Goal: Task Accomplishment & Management: Manage account settings

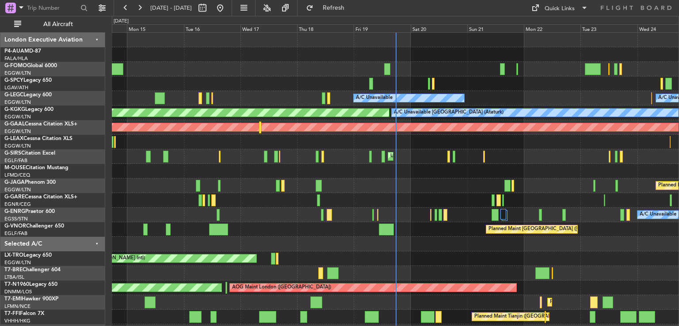
click at [548, 70] on div at bounding box center [395, 69] width 567 height 15
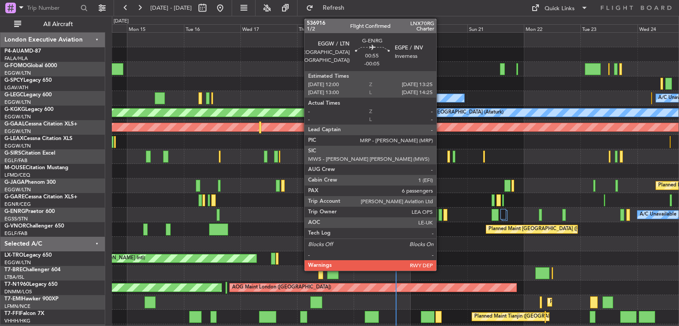
click at [440, 216] on div at bounding box center [441, 215] width 4 height 12
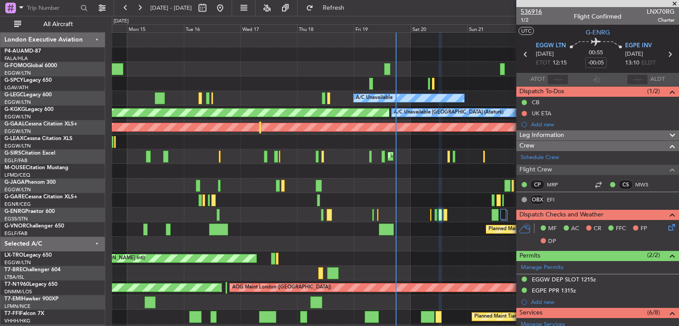
click at [526, 11] on span "536916" at bounding box center [531, 11] width 21 height 9
click at [675, 2] on span at bounding box center [674, 4] width 9 height 8
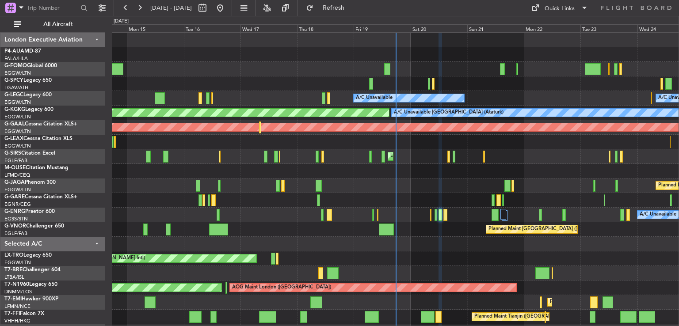
type input "0"
click at [439, 131] on div "A/C Unavailable A/C Unavailable [GEOGRAPHIC_DATA] ([GEOGRAPHIC_DATA]) Planned M…" at bounding box center [395, 222] width 567 height 379
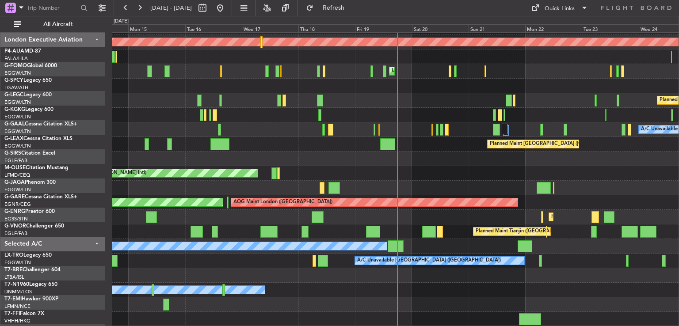
scroll to position [85, 0]
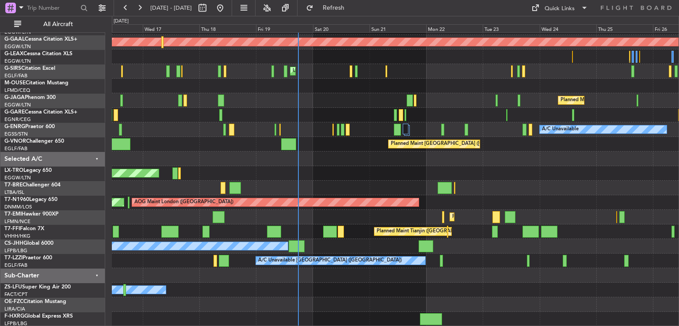
click at [318, 141] on div "AOG Maint [GEOGRAPHIC_DATA] (Ataturk) A/C Unavailable [GEOGRAPHIC_DATA] (Atatur…" at bounding box center [395, 136] width 567 height 379
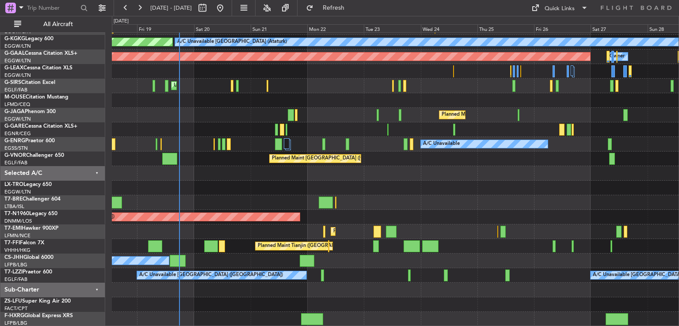
scroll to position [71, 0]
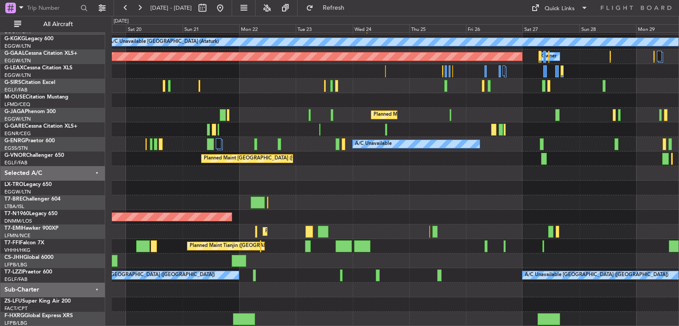
click at [333, 199] on div at bounding box center [395, 202] width 567 height 15
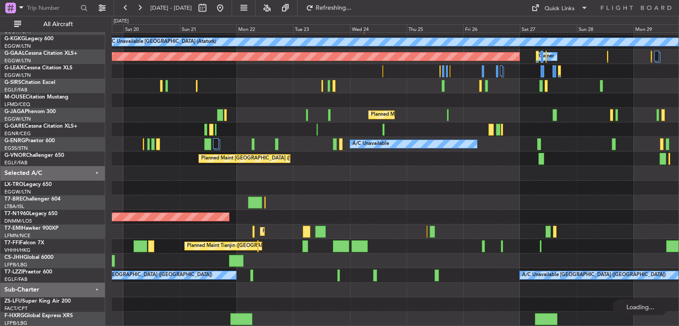
scroll to position [56, 0]
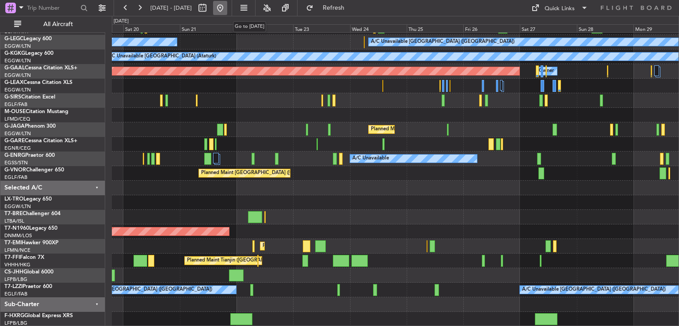
click at [227, 4] on button at bounding box center [220, 8] width 14 height 14
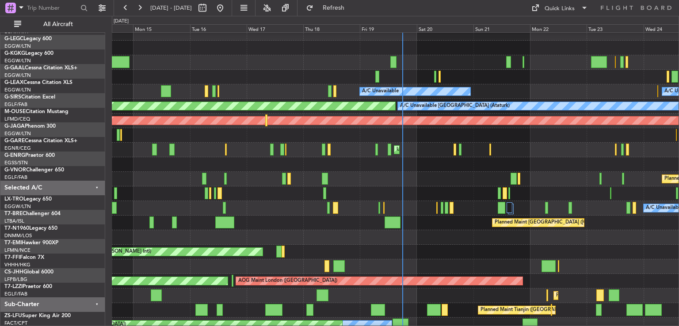
scroll to position [0, 0]
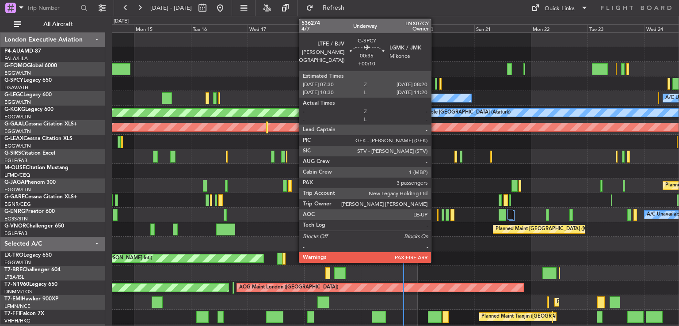
click at [435, 84] on div at bounding box center [436, 84] width 2 height 12
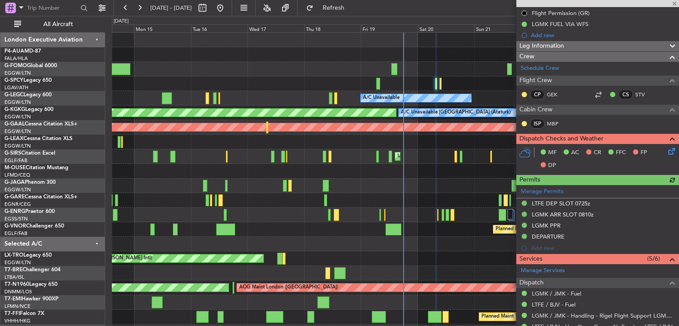
scroll to position [111, 0]
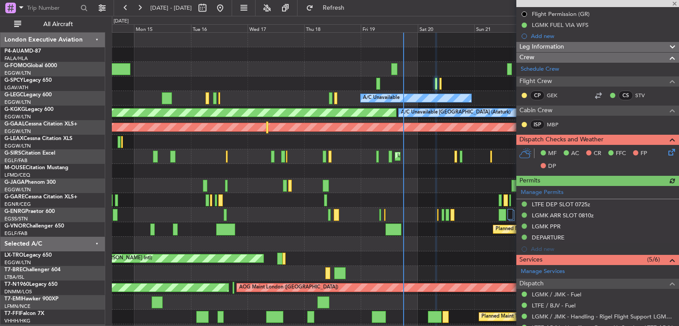
click at [667, 152] on icon at bounding box center [670, 150] width 7 height 7
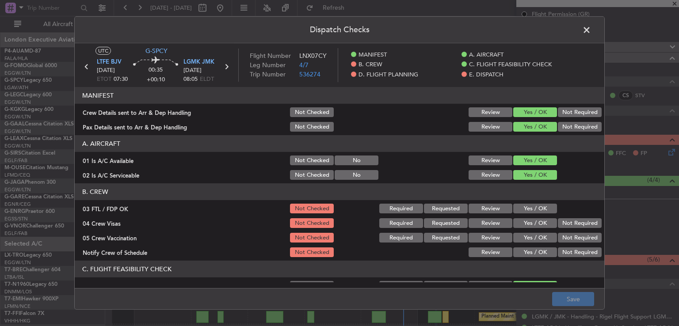
click at [535, 206] on button "Yes / OK" at bounding box center [535, 209] width 44 height 10
click at [566, 222] on button "Not Required" at bounding box center [580, 223] width 44 height 10
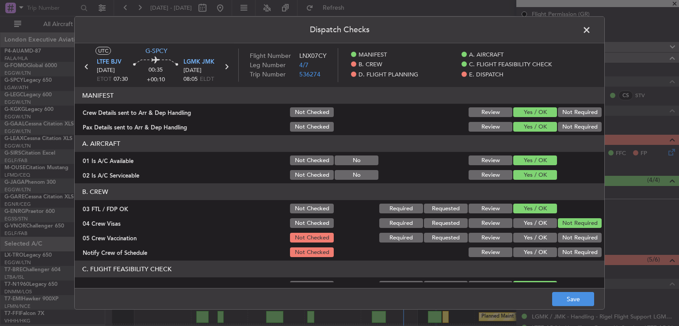
click at [564, 237] on button "Not Required" at bounding box center [580, 238] width 44 height 10
click at [538, 248] on button "Yes / OK" at bounding box center [535, 253] width 44 height 10
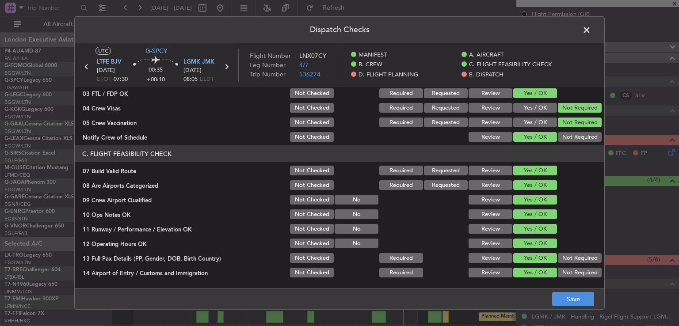
scroll to position [125, 0]
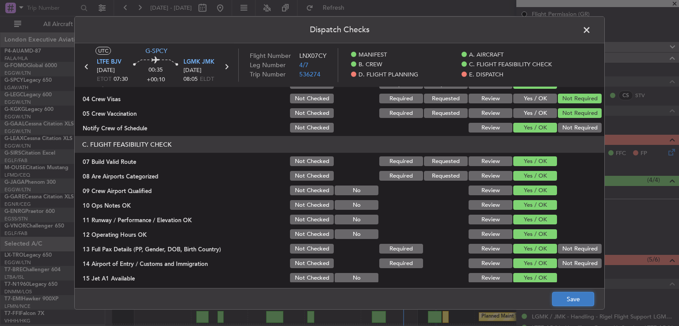
click at [569, 296] on button "Save" at bounding box center [573, 299] width 42 height 14
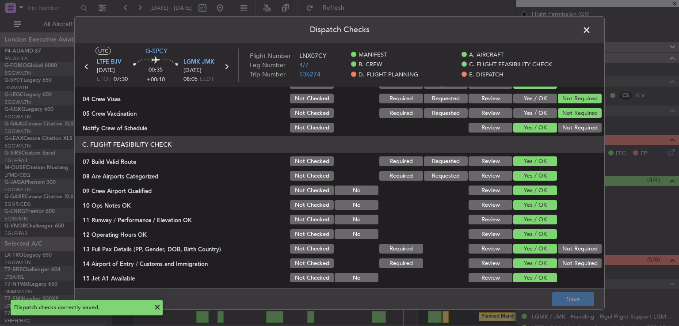
click at [591, 32] on span at bounding box center [591, 32] width 0 height 18
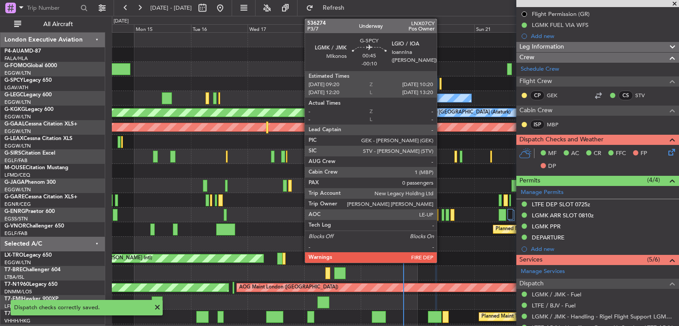
click at [441, 84] on div at bounding box center [441, 84] width 3 height 12
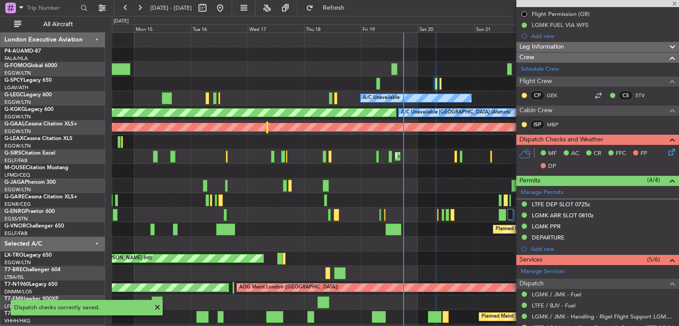
type input "-00:10"
type input "0"
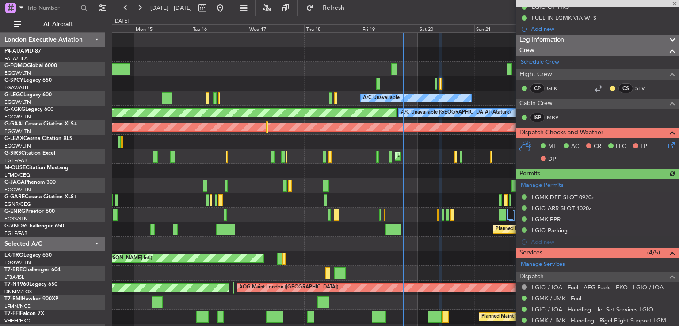
scroll to position [150, 0]
click at [667, 145] on icon at bounding box center [670, 144] width 7 height 7
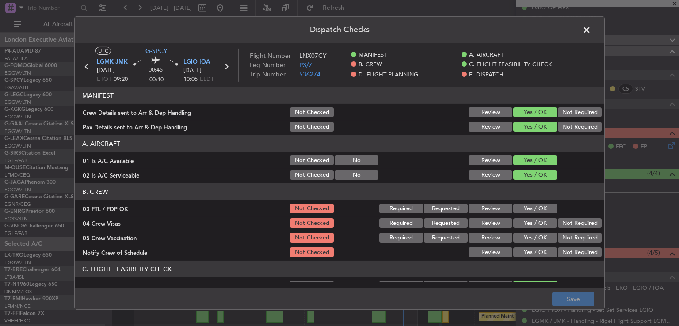
click at [532, 203] on div "Yes / OK" at bounding box center [534, 209] width 45 height 12
click at [530, 209] on button "Yes / OK" at bounding box center [535, 209] width 44 height 10
click at [578, 223] on button "Not Required" at bounding box center [580, 223] width 44 height 10
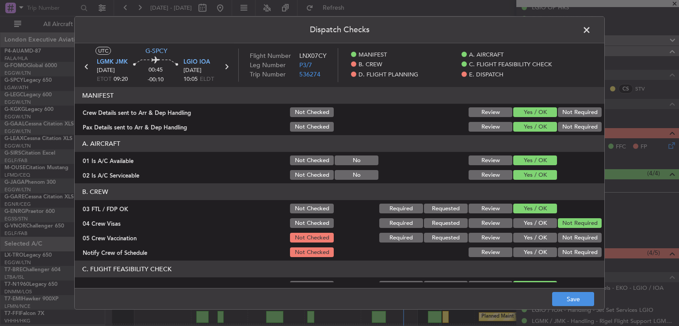
click at [575, 239] on button "Not Required" at bounding box center [580, 238] width 44 height 10
click at [540, 253] on button "Yes / OK" at bounding box center [535, 253] width 44 height 10
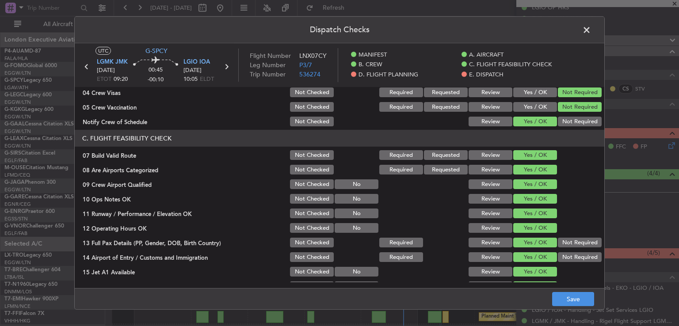
scroll to position [145, 0]
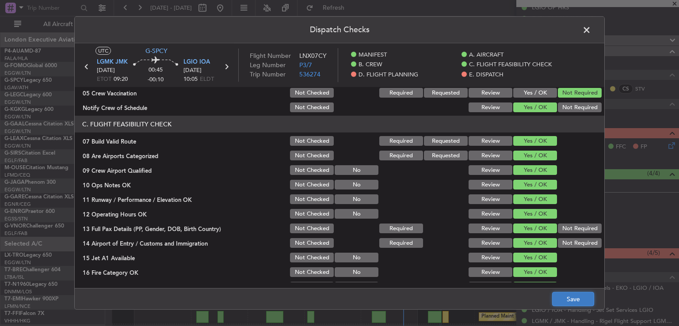
click at [568, 299] on button "Save" at bounding box center [573, 299] width 42 height 14
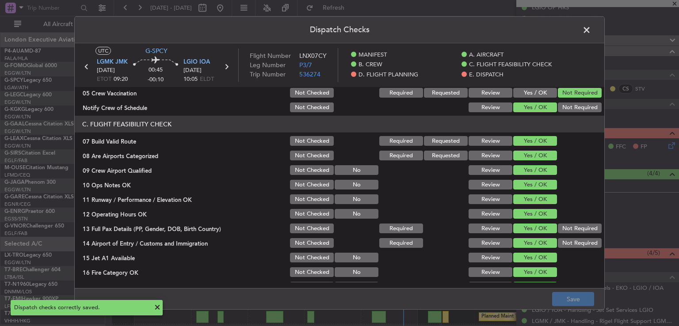
click at [591, 33] on span at bounding box center [591, 32] width 0 height 18
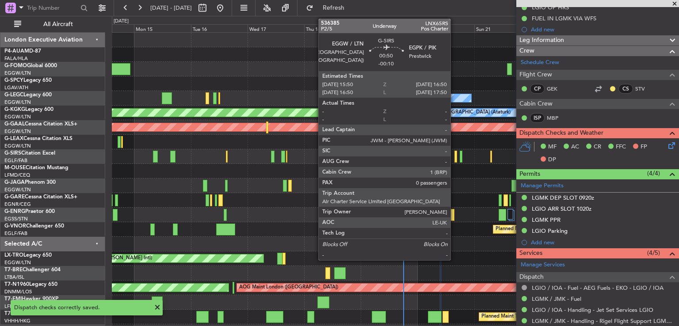
click at [455, 160] on div at bounding box center [456, 157] width 3 height 12
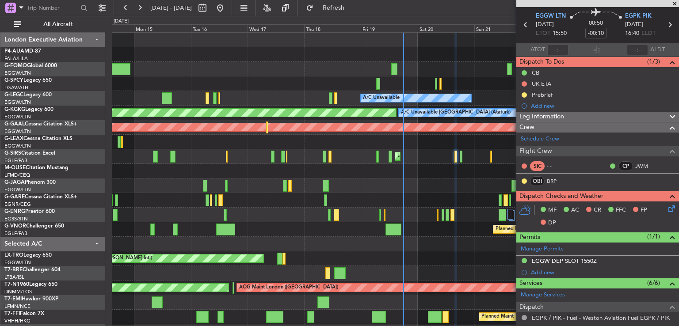
scroll to position [31, 0]
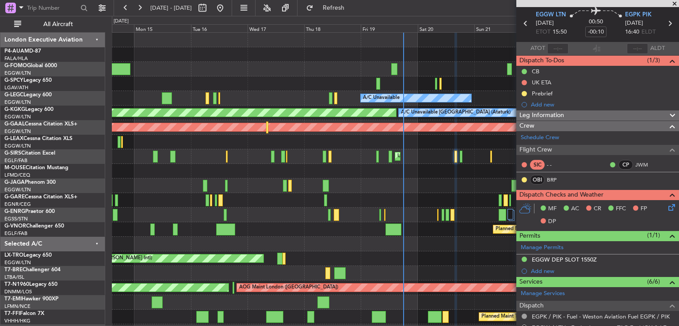
click at [667, 207] on icon at bounding box center [670, 206] width 7 height 7
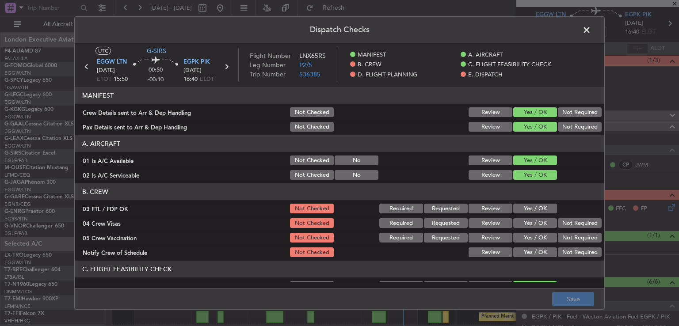
click at [532, 210] on button "Yes / OK" at bounding box center [535, 209] width 44 height 10
click at [563, 224] on button "Not Required" at bounding box center [580, 223] width 44 height 10
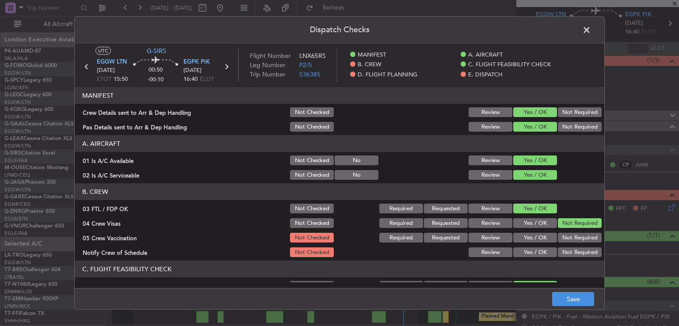
click at [561, 236] on button "Not Required" at bounding box center [580, 238] width 44 height 10
click at [534, 248] on button "Yes / OK" at bounding box center [535, 253] width 44 height 10
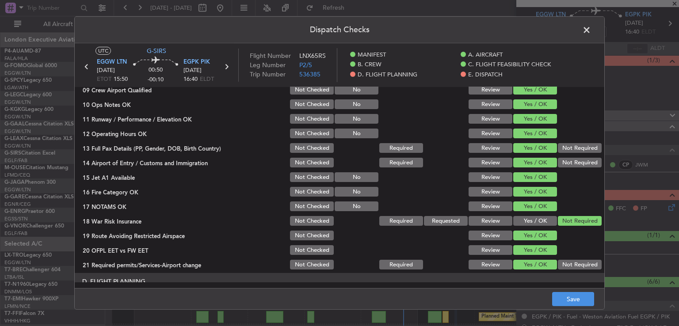
scroll to position [279, 0]
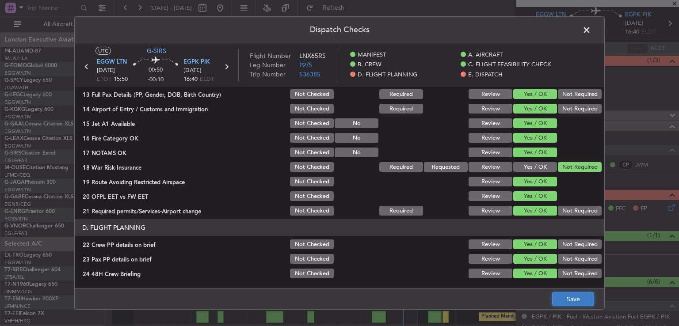
click at [571, 303] on button "Save" at bounding box center [573, 299] width 42 height 14
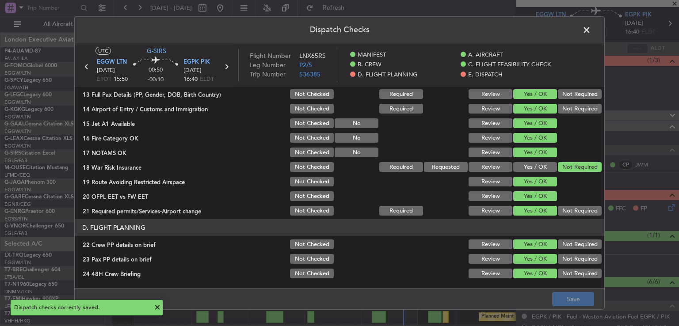
click at [591, 29] on span at bounding box center [591, 32] width 0 height 18
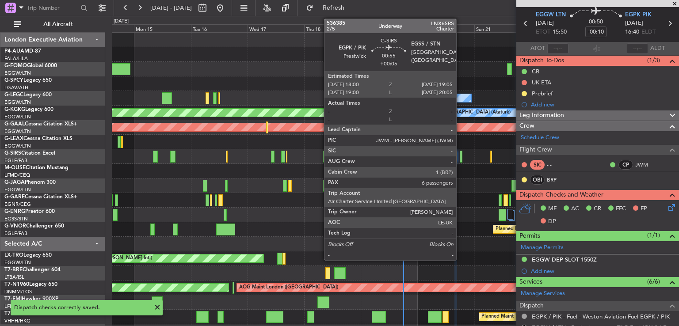
click at [460, 160] on div at bounding box center [461, 157] width 3 height 12
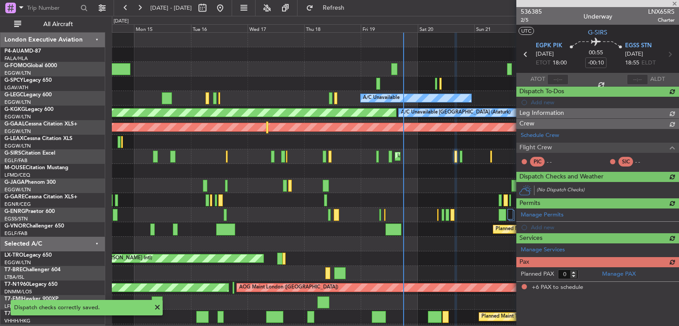
type input "+00:05"
type input "6"
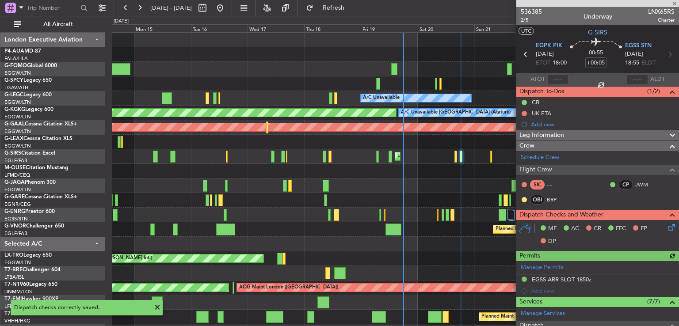
scroll to position [120, 0]
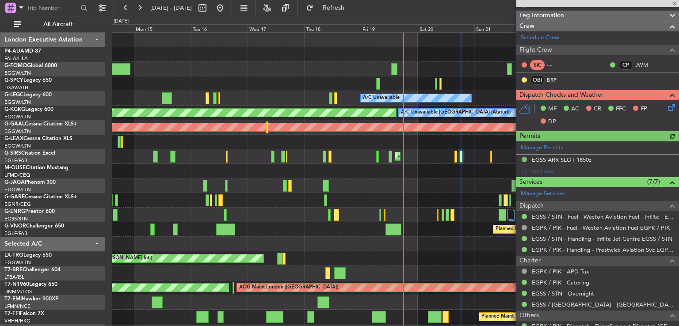
click at [667, 110] on icon at bounding box center [670, 106] width 7 height 7
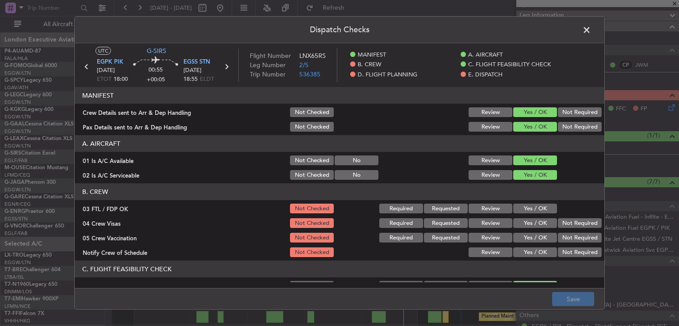
click at [540, 211] on button "Yes / OK" at bounding box center [535, 209] width 44 height 10
click at [558, 221] on button "Not Required" at bounding box center [580, 223] width 44 height 10
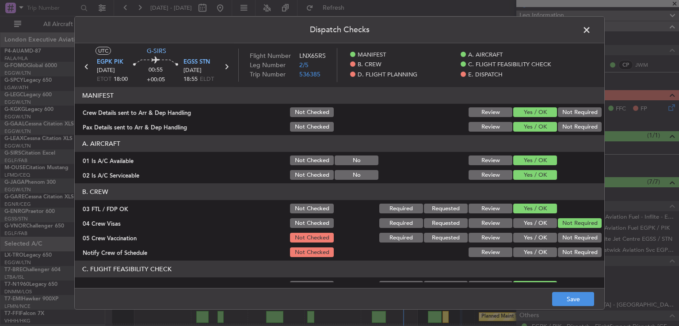
click at [558, 236] on button "Not Required" at bounding box center [580, 238] width 44 height 10
click at [540, 248] on button "Yes / OK" at bounding box center [535, 253] width 44 height 10
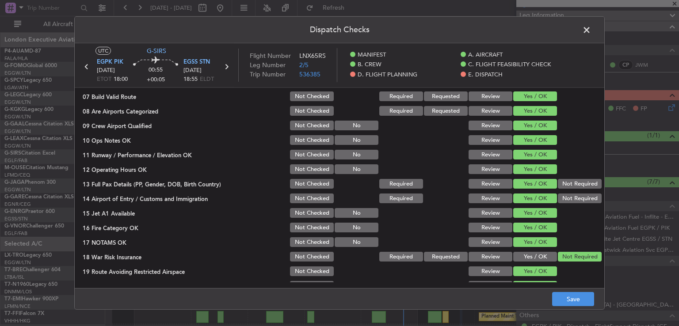
scroll to position [191, 0]
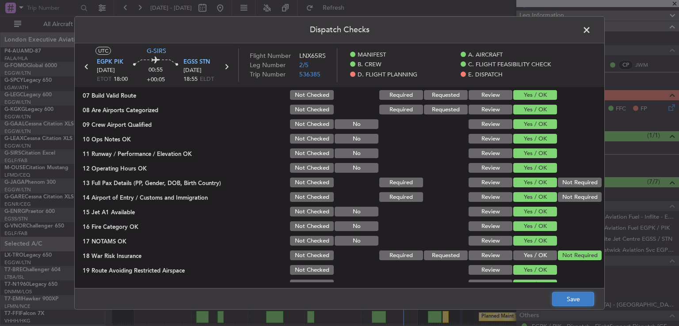
click at [565, 299] on button "Save" at bounding box center [573, 299] width 42 height 14
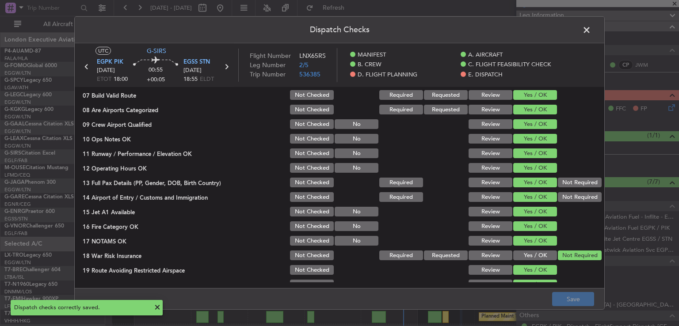
click at [591, 33] on span at bounding box center [591, 32] width 0 height 18
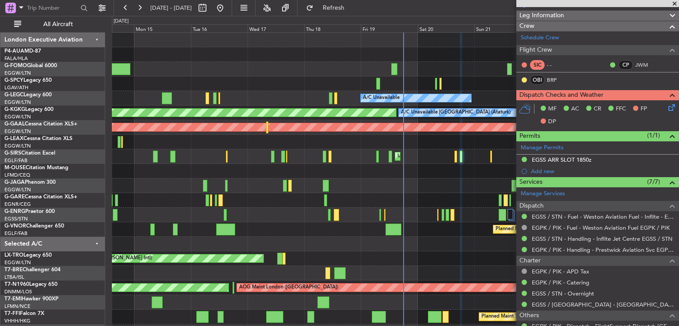
click at [667, 105] on icon at bounding box center [670, 106] width 7 height 7
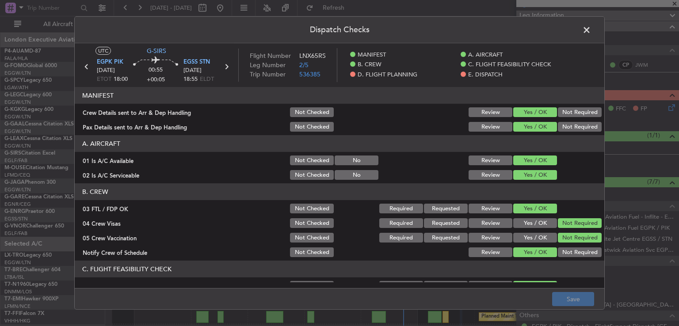
click at [591, 32] on span at bounding box center [591, 32] width 0 height 18
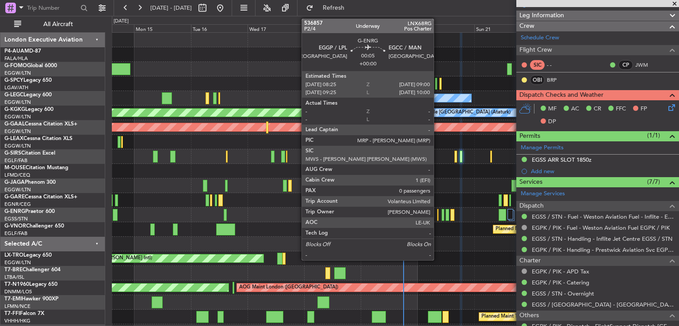
click at [438, 218] on div at bounding box center [438, 215] width 2 height 12
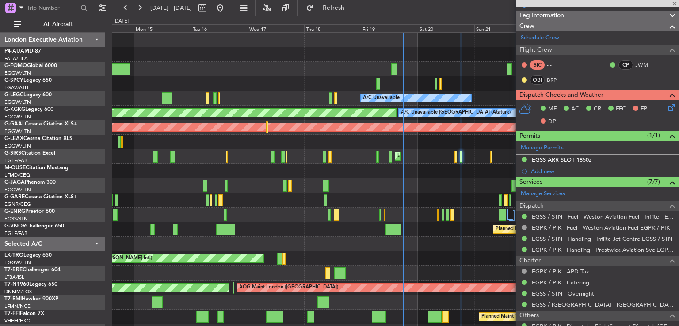
type input "0"
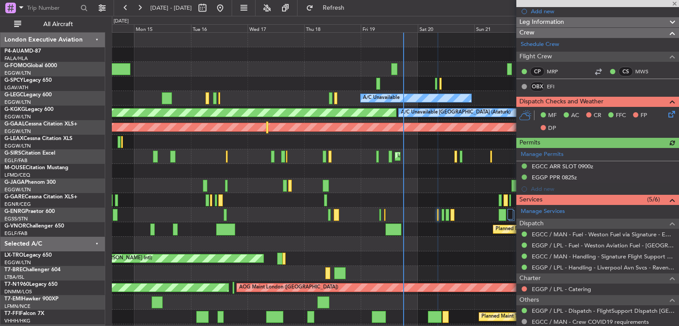
scroll to position [147, 0]
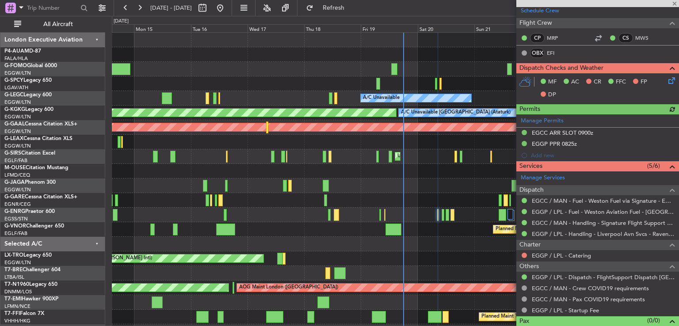
click at [667, 81] on icon at bounding box center [670, 79] width 7 height 7
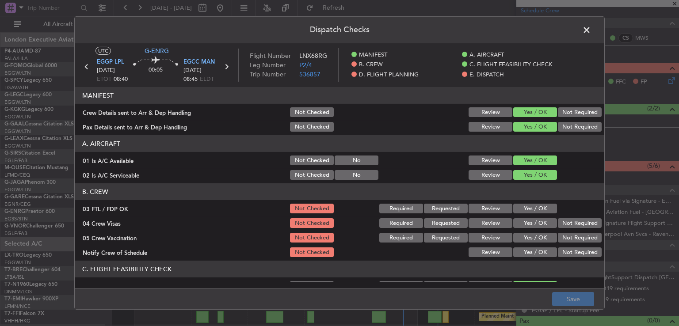
click at [538, 210] on button "Yes / OK" at bounding box center [535, 209] width 44 height 10
click at [568, 226] on button "Not Required" at bounding box center [580, 223] width 44 height 10
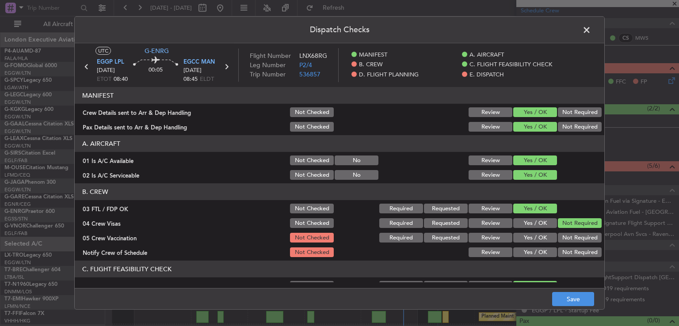
click at [567, 233] on button "Not Required" at bounding box center [580, 238] width 44 height 10
click at [536, 248] on button "Yes / OK" at bounding box center [535, 253] width 44 height 10
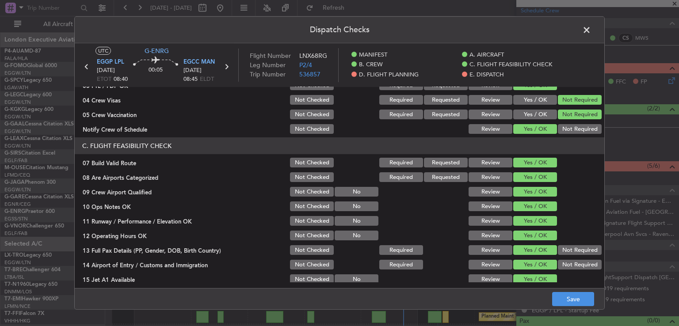
scroll to position [125, 0]
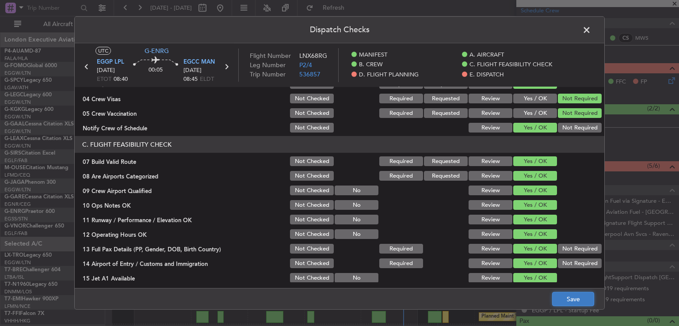
click at [570, 299] on button "Save" at bounding box center [573, 299] width 42 height 14
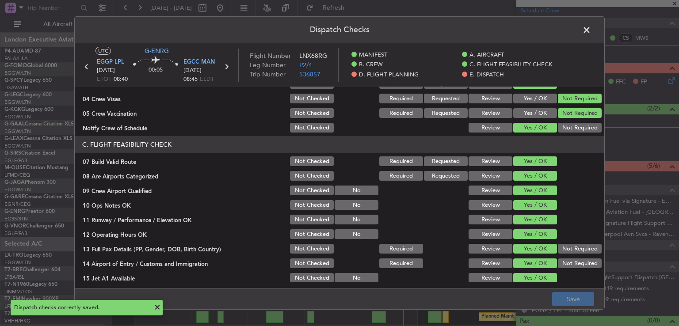
click at [591, 32] on span at bounding box center [591, 32] width 0 height 18
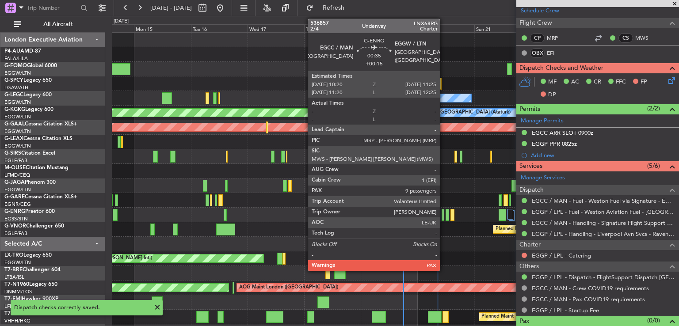
click at [444, 214] on div at bounding box center [443, 215] width 3 height 12
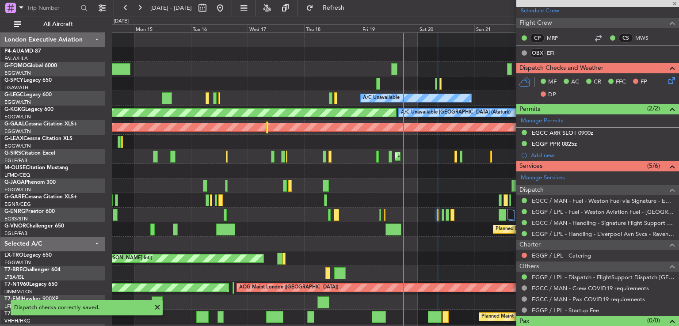
type input "+00:15"
type input "9"
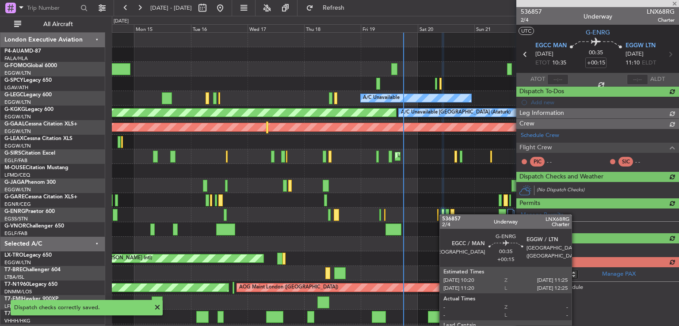
scroll to position [0, 0]
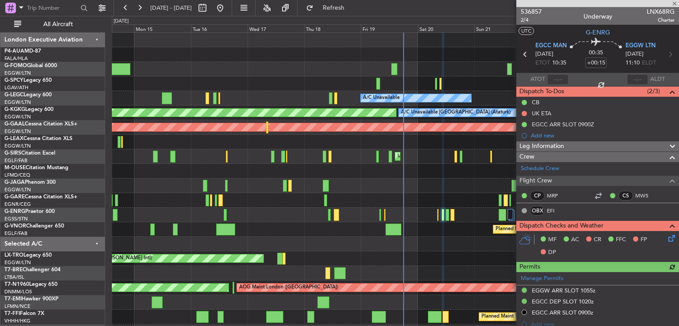
click at [667, 239] on icon at bounding box center [670, 236] width 7 height 7
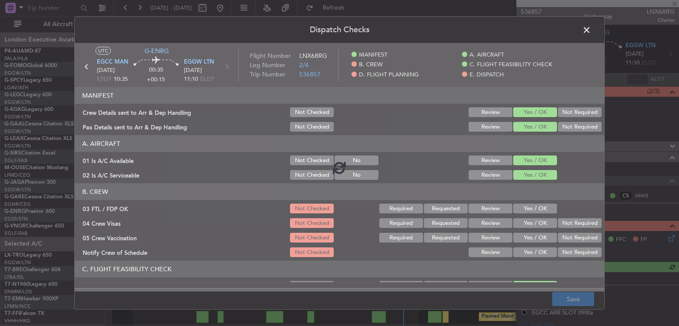
click at [518, 206] on div at bounding box center [340, 167] width 530 height 249
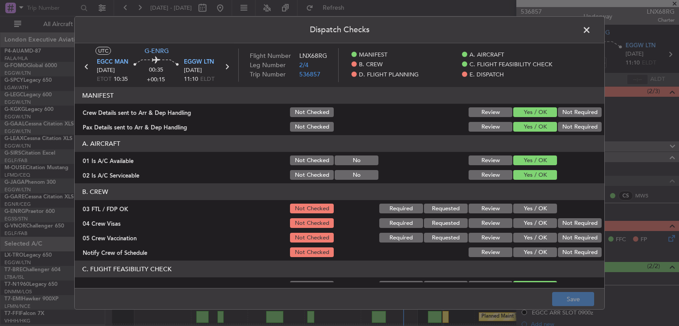
click at [521, 207] on button "Yes / OK" at bounding box center [535, 209] width 44 height 10
click at [570, 225] on button "Not Required" at bounding box center [580, 223] width 44 height 10
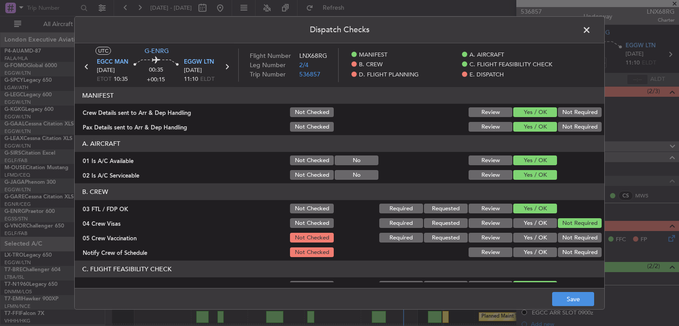
click at [570, 237] on button "Not Required" at bounding box center [580, 238] width 44 height 10
click at [539, 253] on button "Yes / OK" at bounding box center [535, 253] width 44 height 10
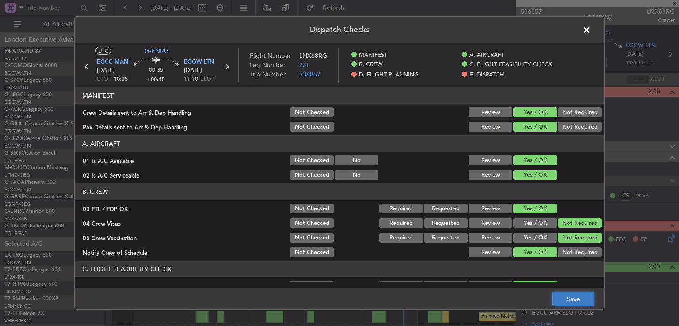
click at [573, 300] on button "Save" at bounding box center [573, 299] width 42 height 14
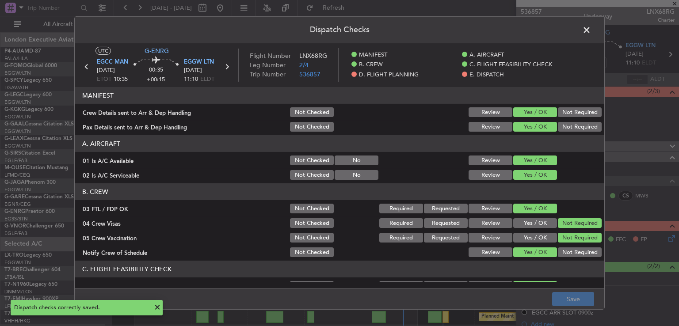
click at [591, 29] on span at bounding box center [591, 32] width 0 height 18
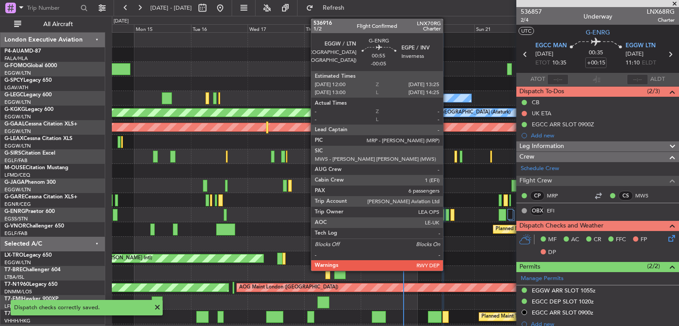
click at [447, 214] on div at bounding box center [448, 215] width 4 height 12
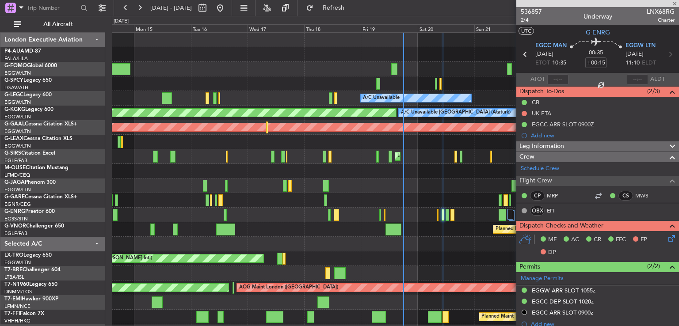
type input "-00:05"
type input "6"
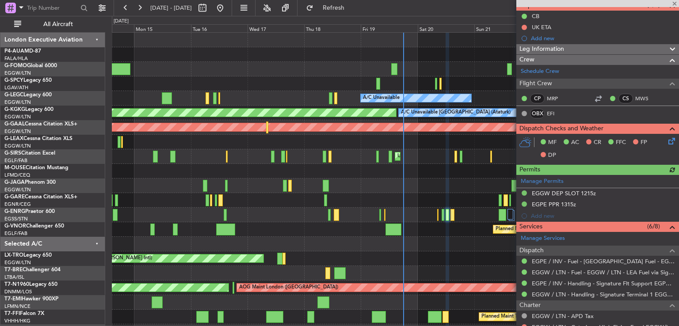
scroll to position [108, 0]
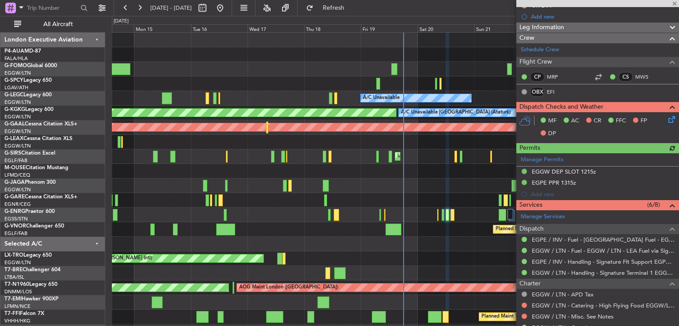
click at [667, 117] on icon at bounding box center [670, 118] width 7 height 7
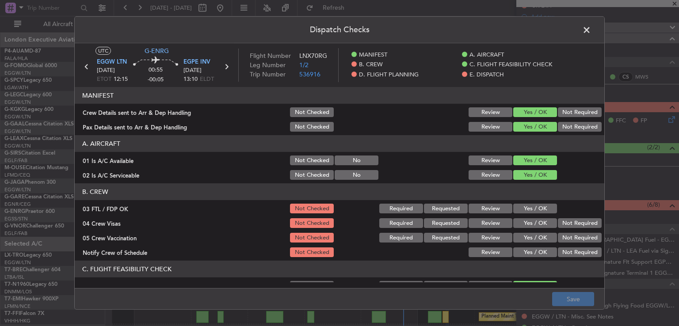
click at [539, 209] on button "Yes / OK" at bounding box center [535, 209] width 44 height 10
click at [564, 221] on button "Not Required" at bounding box center [580, 223] width 44 height 10
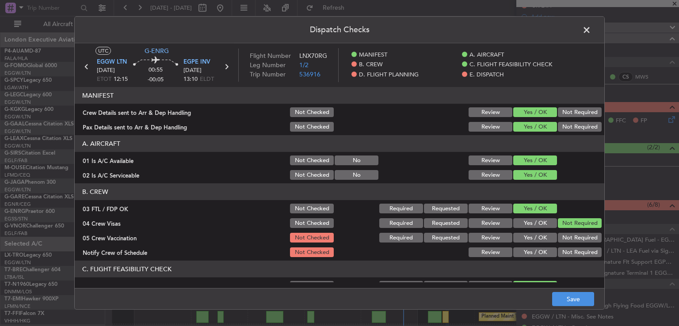
click at [562, 233] on button "Not Required" at bounding box center [580, 238] width 44 height 10
click at [538, 253] on button "Yes / OK" at bounding box center [535, 253] width 44 height 10
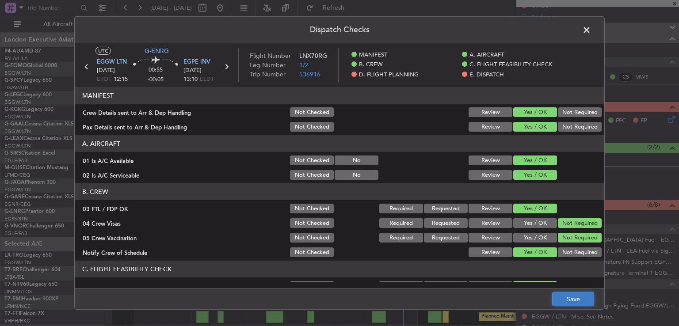
click at [558, 298] on button "Save" at bounding box center [573, 299] width 42 height 14
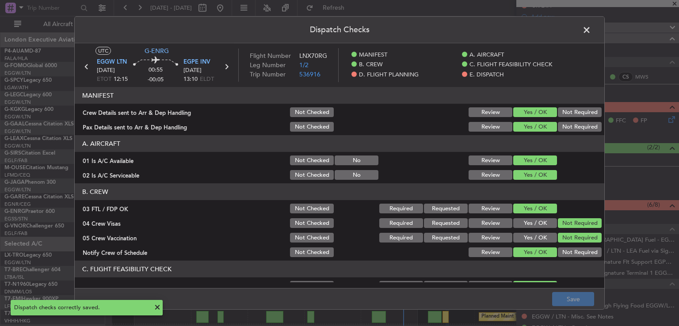
click at [591, 28] on span at bounding box center [591, 32] width 0 height 18
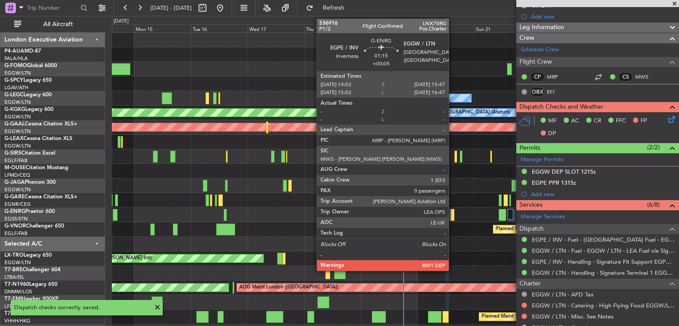
click at [453, 214] on div at bounding box center [453, 215] width 4 height 12
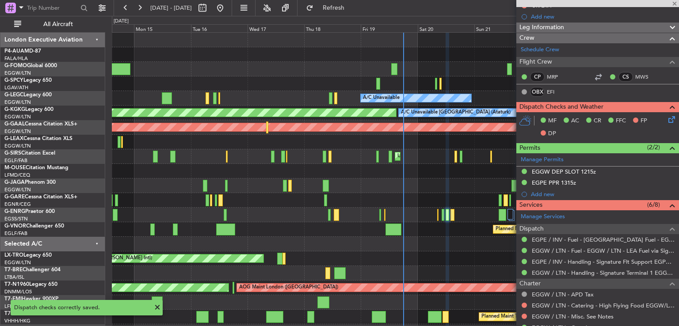
type input "+00:05"
type input "0"
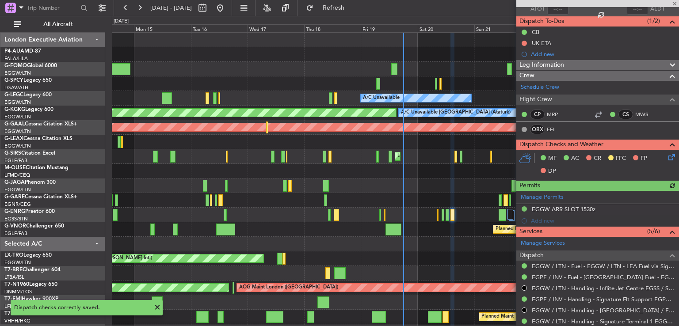
scroll to position [71, 0]
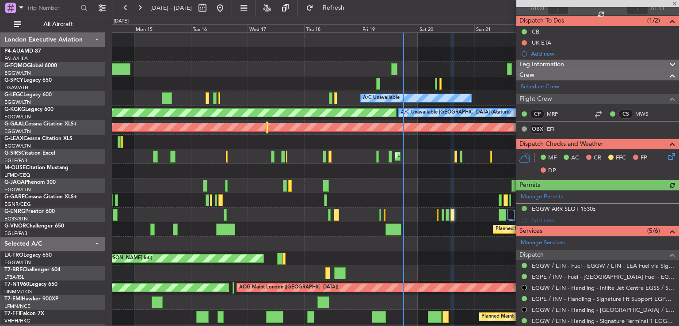
click at [667, 157] on icon at bounding box center [670, 155] width 7 height 7
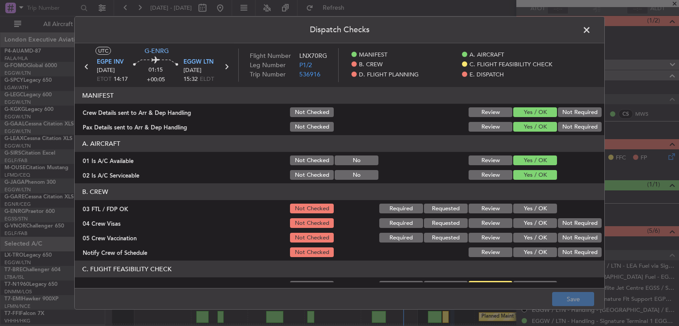
click at [529, 211] on button "Yes / OK" at bounding box center [535, 209] width 44 height 10
click at [565, 222] on button "Not Required" at bounding box center [580, 223] width 44 height 10
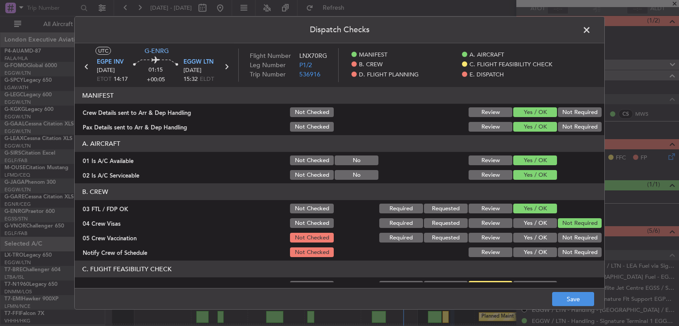
click at [564, 237] on button "Not Required" at bounding box center [580, 238] width 44 height 10
click at [540, 251] on button "Yes / OK" at bounding box center [535, 253] width 44 height 10
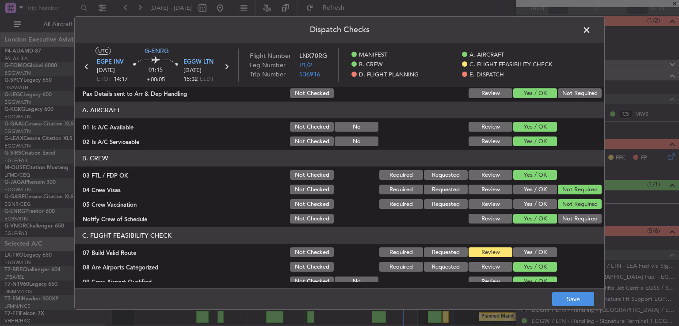
scroll to position [123, 0]
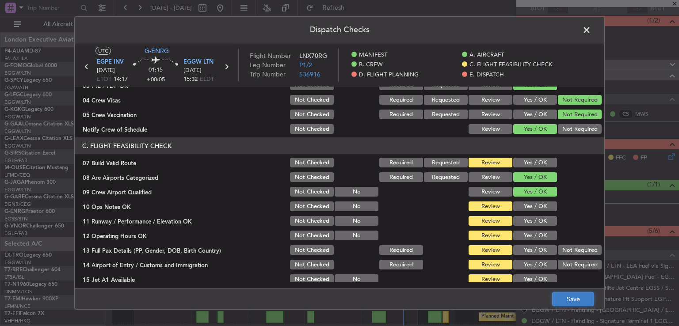
click at [560, 298] on button "Save" at bounding box center [573, 299] width 42 height 14
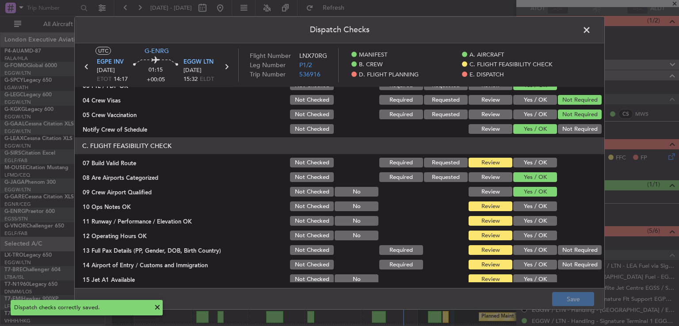
click at [591, 32] on span at bounding box center [591, 32] width 0 height 18
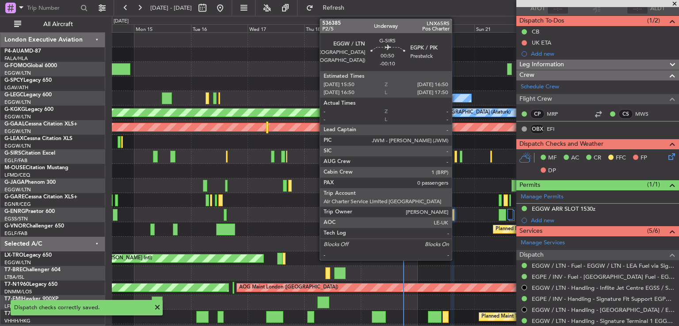
click at [456, 158] on div at bounding box center [456, 157] width 3 height 12
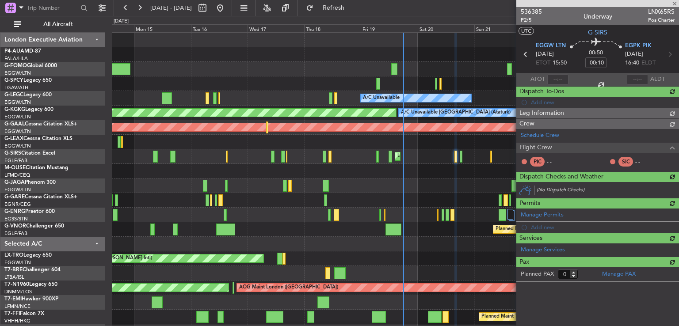
scroll to position [0, 0]
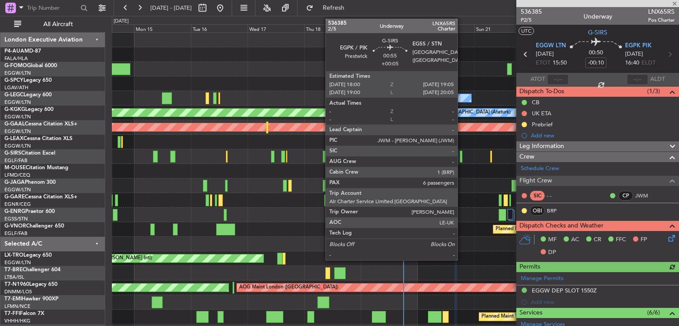
click at [462, 158] on div at bounding box center [461, 157] width 3 height 12
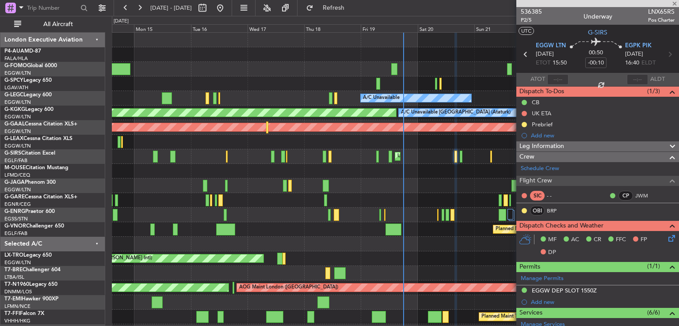
type input "+00:05"
type input "6"
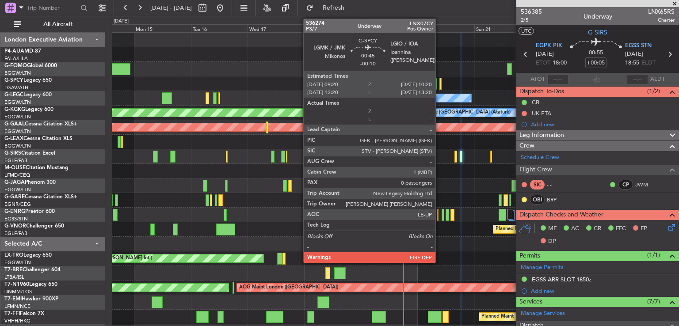
click at [440, 85] on div at bounding box center [441, 84] width 3 height 12
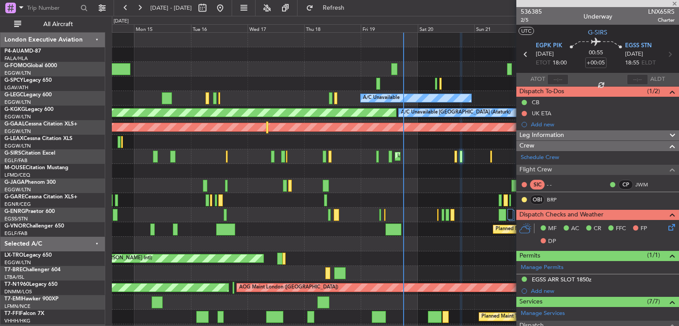
type input "-00:10"
type input "0"
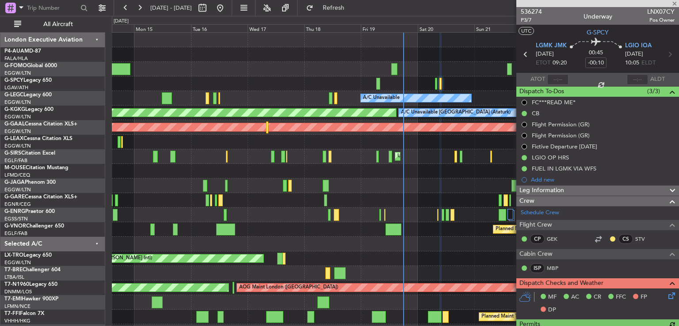
scroll to position [85, 0]
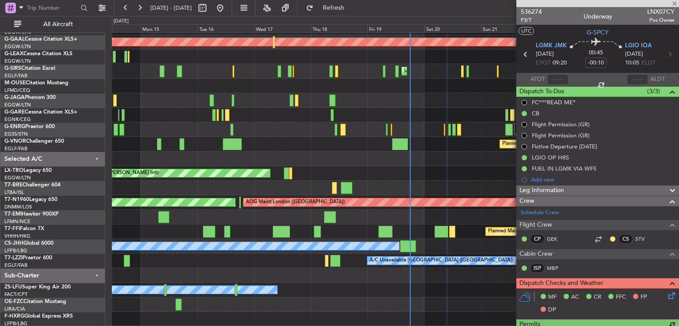
click at [441, 156] on div "AOG Maint [GEOGRAPHIC_DATA] (Ataturk) A/C Unavailable [GEOGRAPHIC_DATA] (Atatur…" at bounding box center [395, 136] width 567 height 379
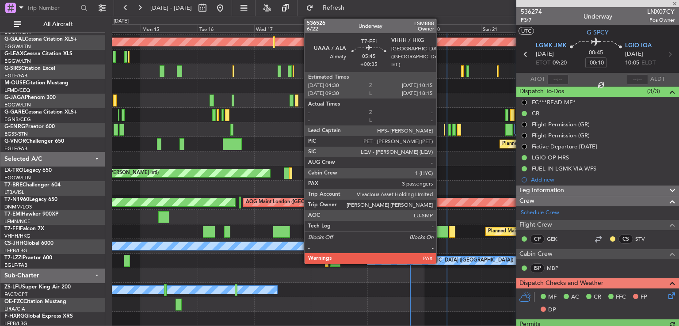
click at [440, 230] on div at bounding box center [442, 232] width 14 height 12
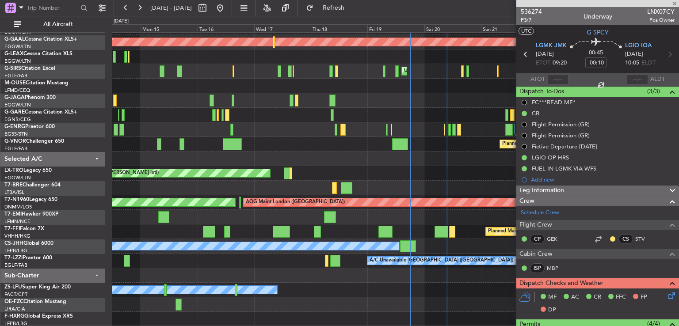
type input "+00:35"
type input "3"
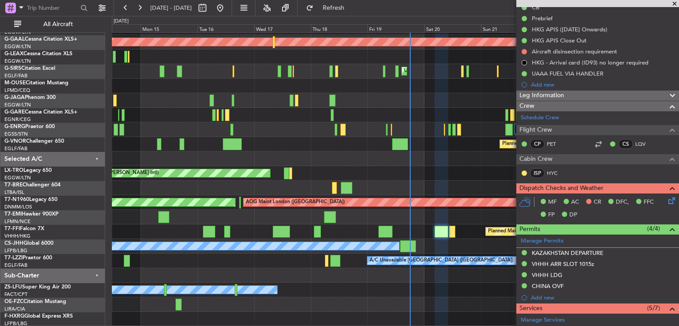
scroll to position [177, 0]
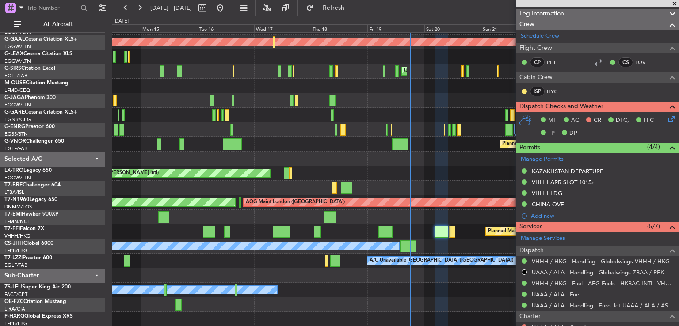
click at [667, 121] on icon at bounding box center [670, 117] width 7 height 7
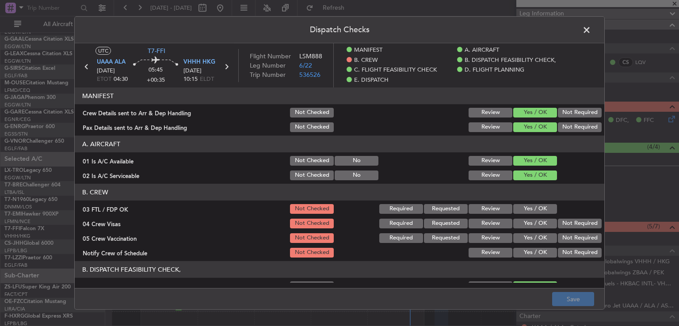
click at [534, 208] on button "Yes / OK" at bounding box center [535, 209] width 44 height 10
click at [563, 223] on button "Not Required" at bounding box center [580, 224] width 44 height 10
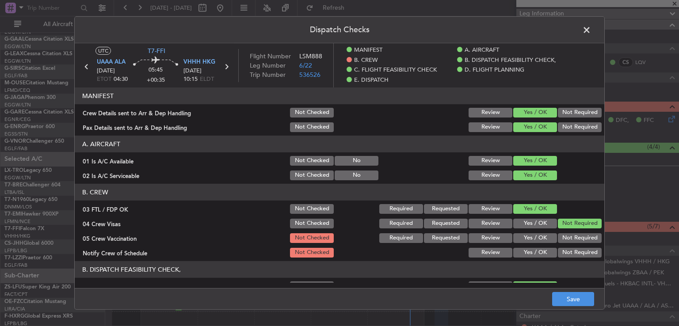
click at [560, 237] on button "Not Required" at bounding box center [580, 238] width 44 height 10
click at [537, 250] on button "Yes / OK" at bounding box center [535, 253] width 44 height 10
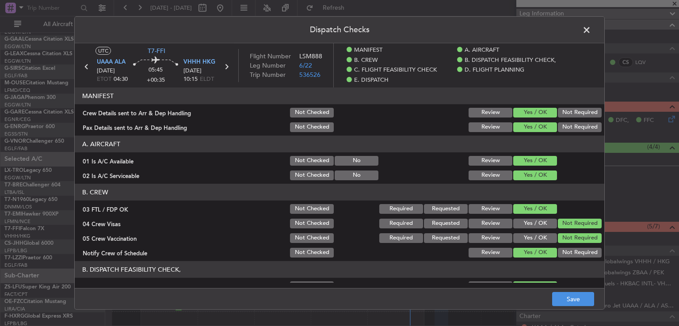
drag, startPoint x: 605, startPoint y: 105, endPoint x: 601, endPoint y: 138, distance: 33.8
click at [601, 138] on div "Dispatch Checks UTC T7-FFI UAAA ALA [DATE] ETOT 04:30 05:45 +00:35 VHHH HKG [DA…" at bounding box center [339, 163] width 531 height 294
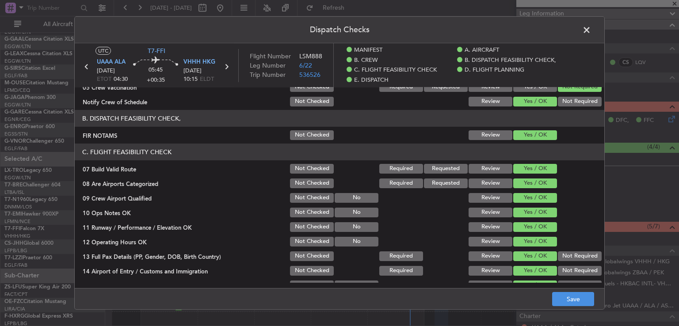
scroll to position [156, 0]
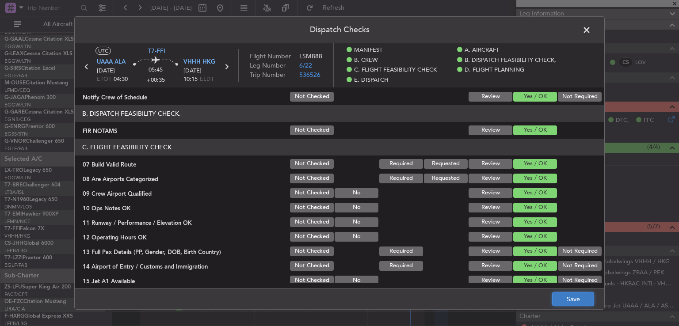
click at [577, 298] on button "Save" at bounding box center [573, 299] width 42 height 14
click at [591, 33] on span at bounding box center [591, 32] width 0 height 18
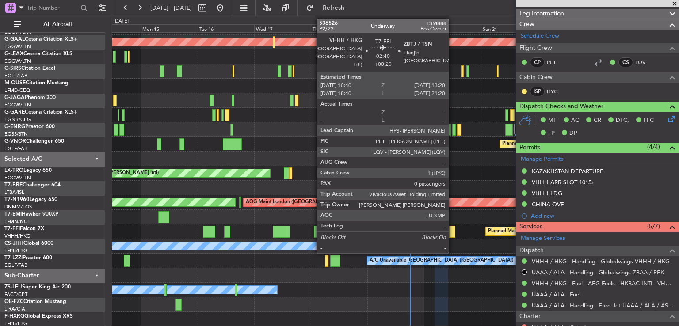
click at [453, 232] on div at bounding box center [452, 232] width 7 height 12
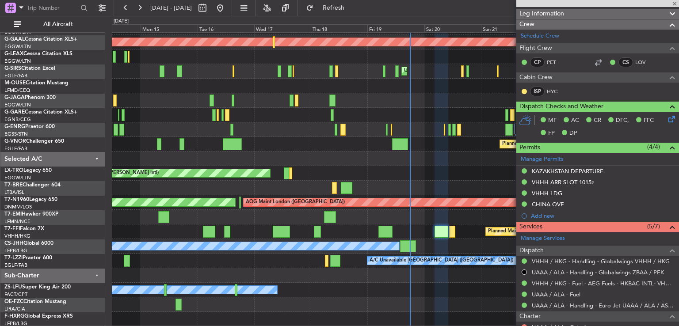
type input "+00:20"
type input "0"
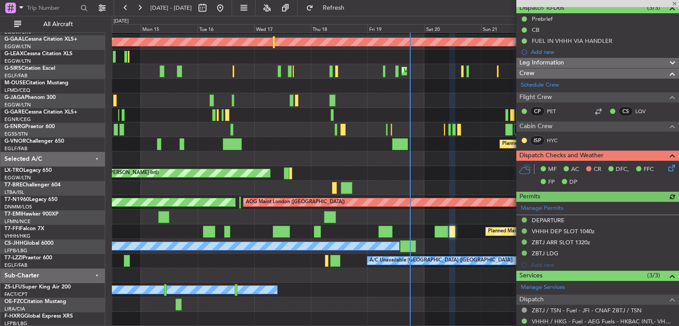
scroll to position [85, 0]
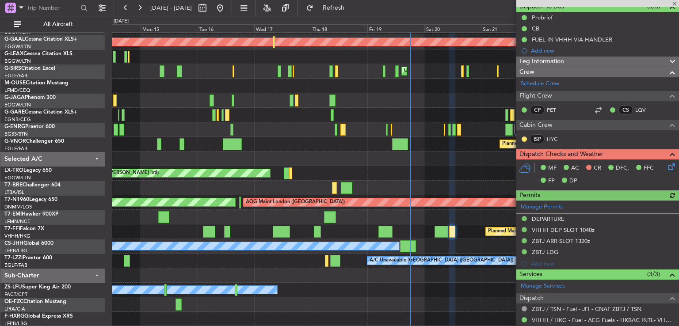
click at [667, 163] on icon at bounding box center [670, 165] width 7 height 7
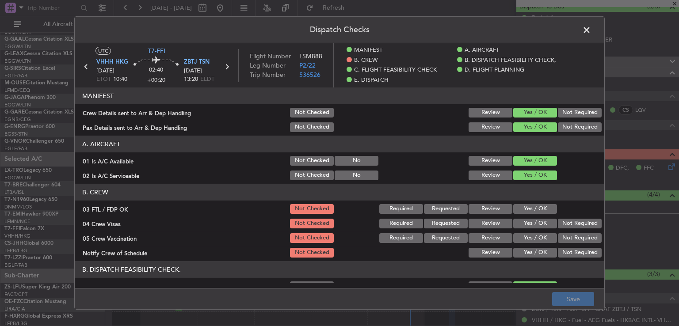
click at [541, 208] on button "Yes / OK" at bounding box center [535, 209] width 44 height 10
click at [584, 226] on button "Not Required" at bounding box center [580, 224] width 44 height 10
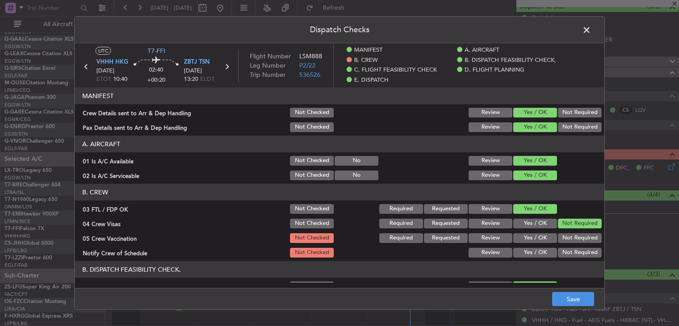
click at [579, 237] on button "Not Required" at bounding box center [580, 238] width 44 height 10
click at [531, 253] on button "Yes / OK" at bounding box center [535, 253] width 44 height 10
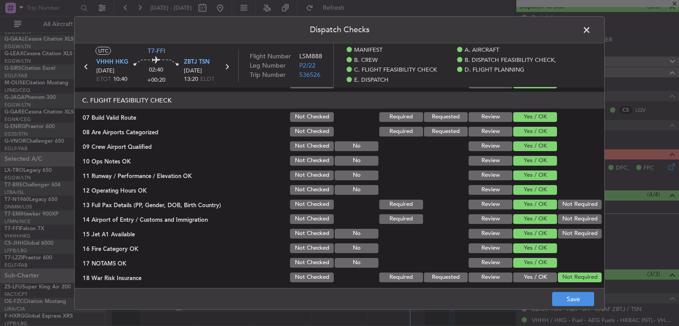
scroll to position [219, 0]
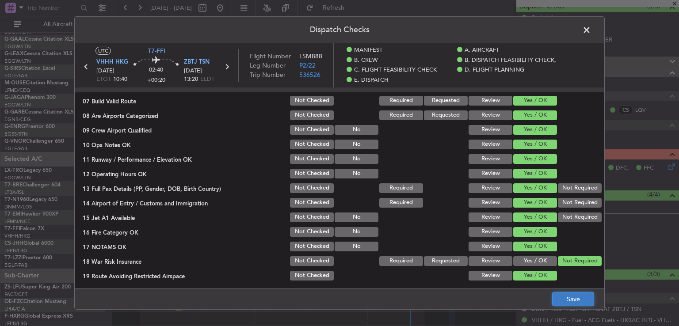
click at [561, 296] on button "Save" at bounding box center [573, 299] width 42 height 14
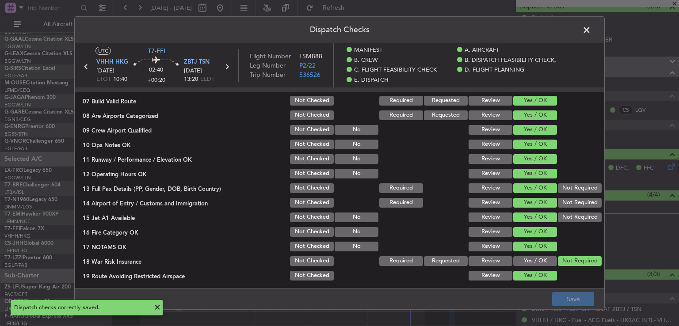
click at [591, 29] on span at bounding box center [591, 32] width 0 height 18
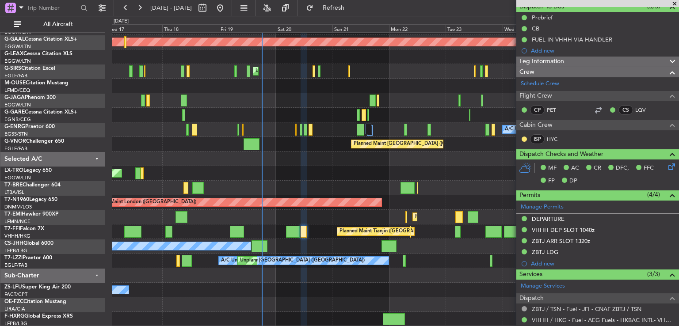
scroll to position [85, 0]
click at [306, 165] on div "A/C Unavailable [GEOGRAPHIC_DATA] (Ataturk) AOG Maint [GEOGRAPHIC_DATA] ([GEOGR…" at bounding box center [395, 136] width 567 height 379
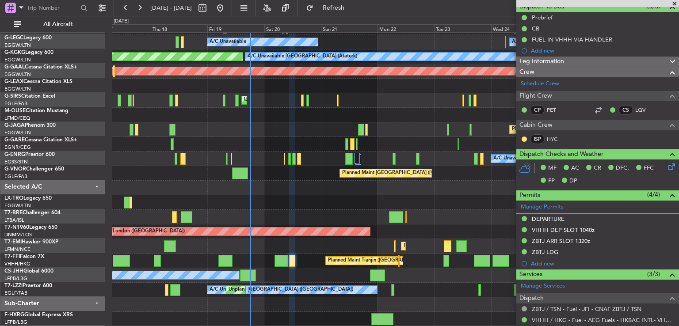
scroll to position [56, 0]
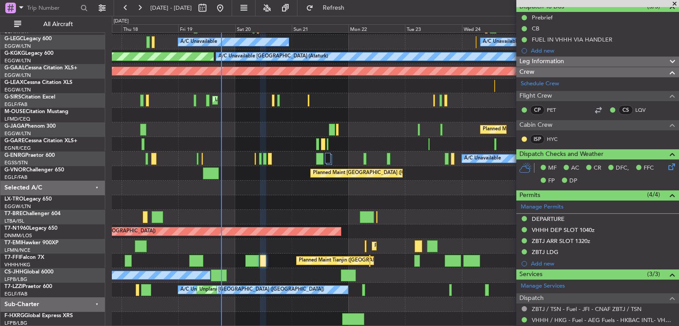
click at [401, 247] on div "A/C Unavailable [GEOGRAPHIC_DATA] ([GEOGRAPHIC_DATA]) A/C Unavailable A/C Unava…" at bounding box center [395, 152] width 567 height 350
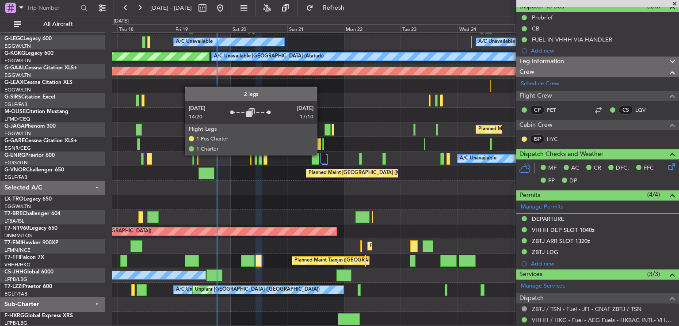
click at [321, 155] on div at bounding box center [324, 158] width 6 height 11
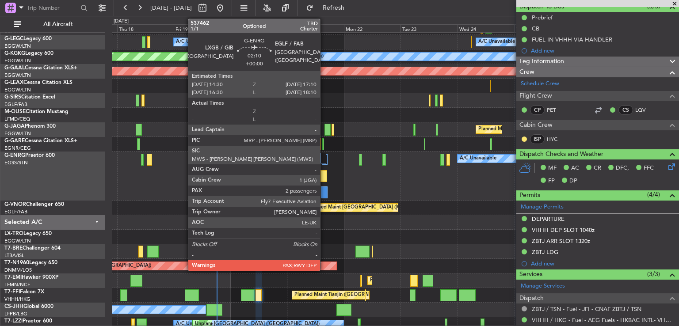
click at [324, 189] on div at bounding box center [324, 193] width 7 height 12
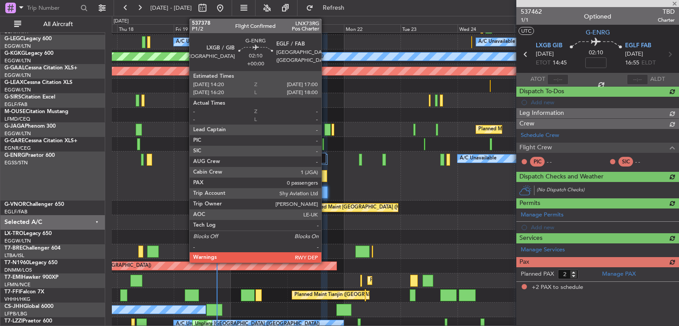
scroll to position [0, 0]
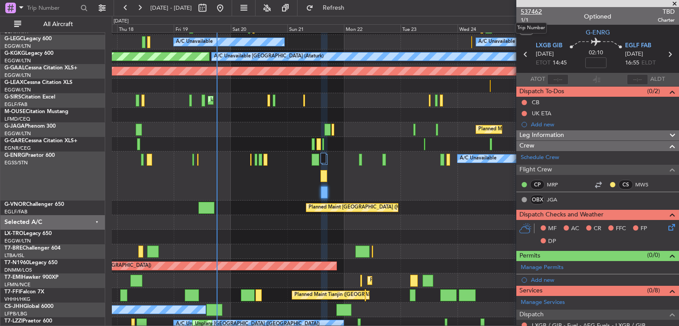
click at [536, 11] on span "537462" at bounding box center [531, 11] width 21 height 9
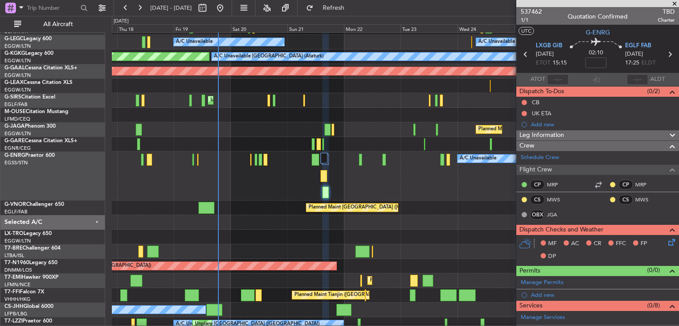
click at [674, 3] on span at bounding box center [674, 4] width 9 height 8
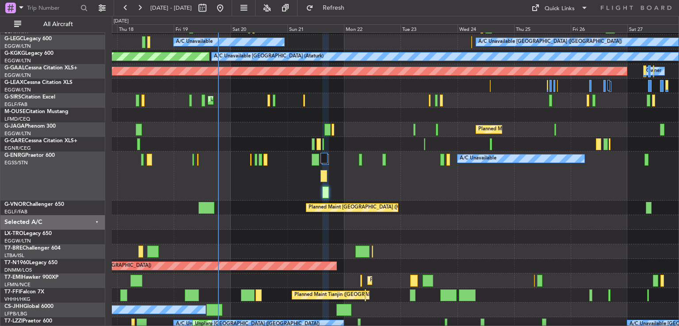
type input "0"
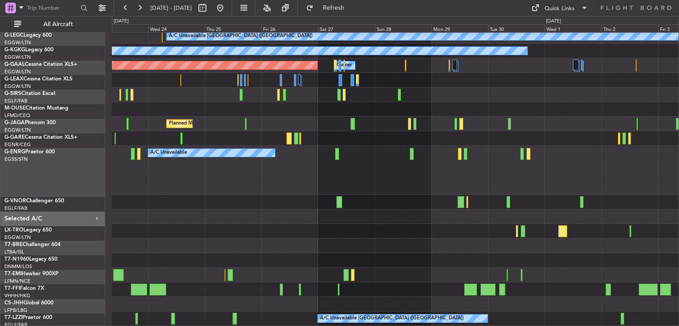
scroll to position [63, 0]
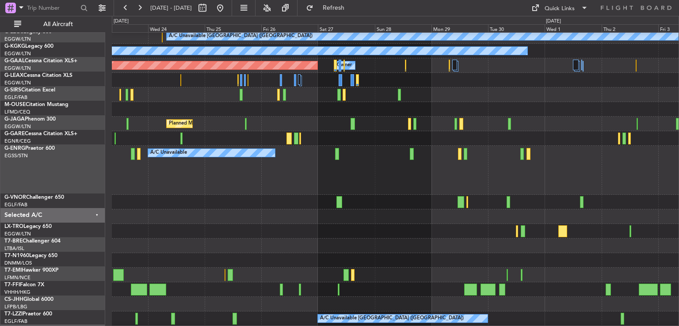
click at [265, 214] on div at bounding box center [395, 217] width 567 height 15
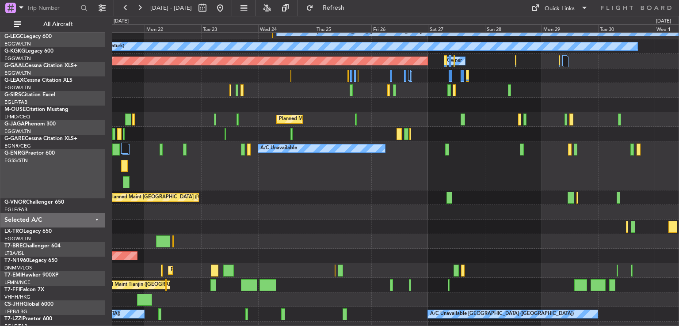
scroll to position [56, 0]
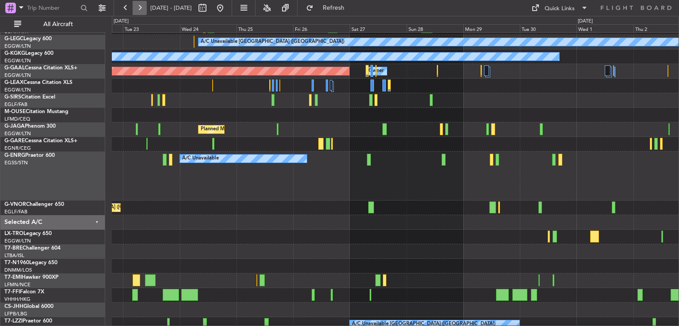
click at [138, 8] on button at bounding box center [140, 8] width 14 height 14
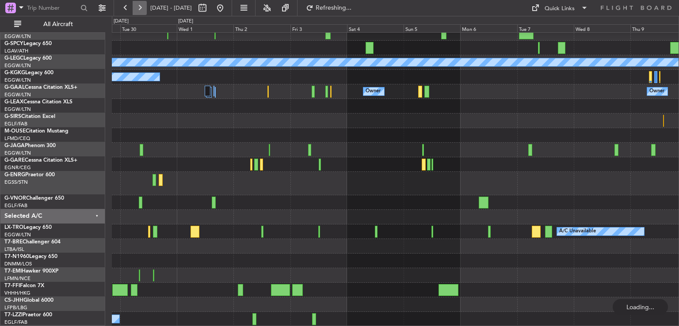
scroll to position [35, 0]
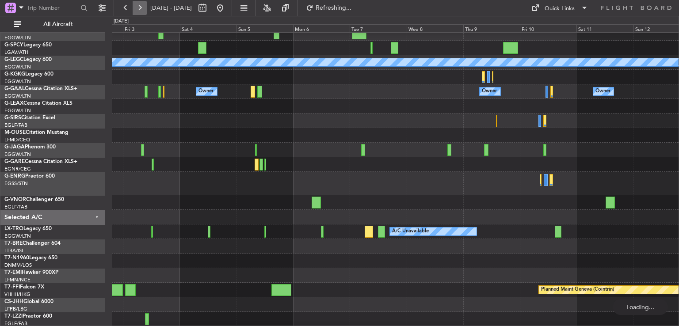
click at [138, 8] on button at bounding box center [140, 8] width 14 height 14
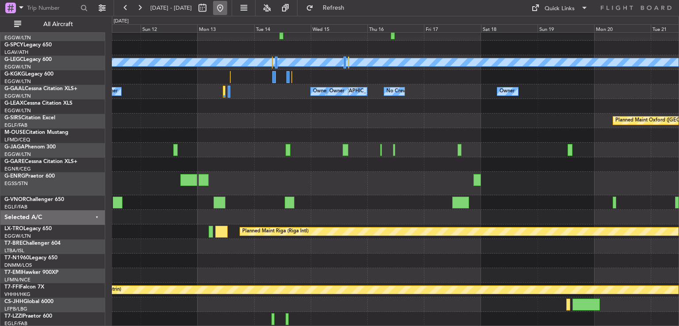
click at [227, 9] on button at bounding box center [220, 8] width 14 height 14
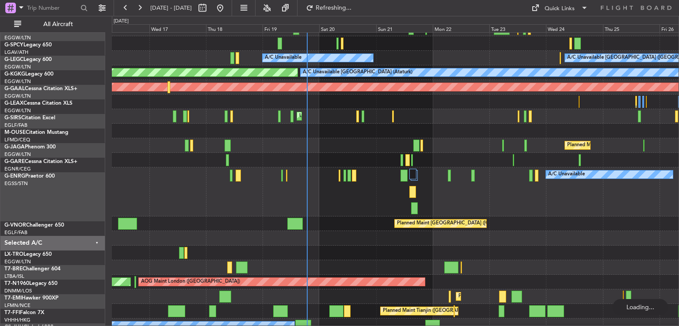
scroll to position [40, 0]
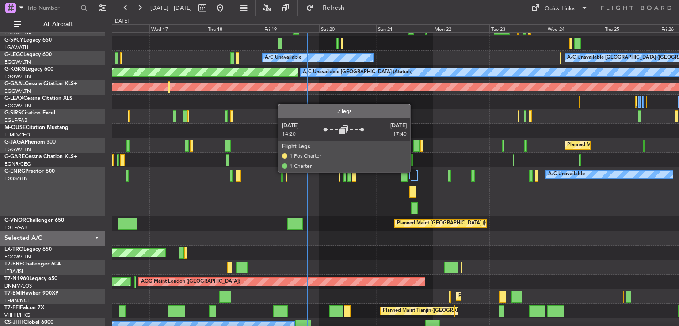
click at [414, 172] on div at bounding box center [412, 174] width 7 height 11
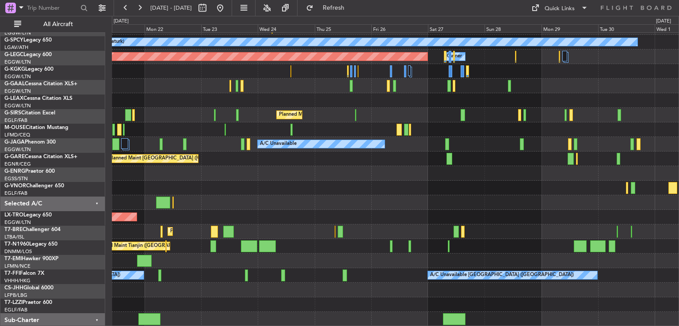
scroll to position [71, 0]
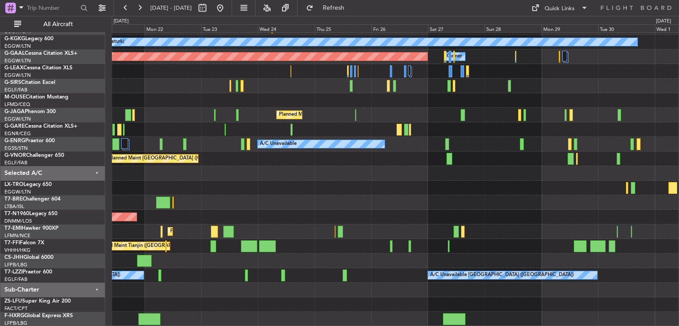
click at [252, 203] on div "A/C Unavailable [GEOGRAPHIC_DATA] ([GEOGRAPHIC_DATA]) A/C Unavailable A/C Unava…" at bounding box center [395, 144] width 567 height 365
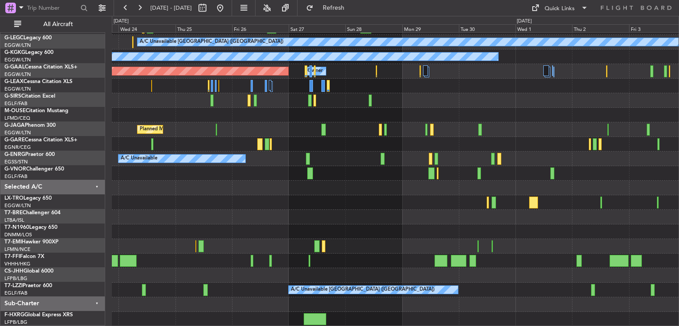
scroll to position [56, 0]
click at [227, 9] on button at bounding box center [220, 8] width 14 height 14
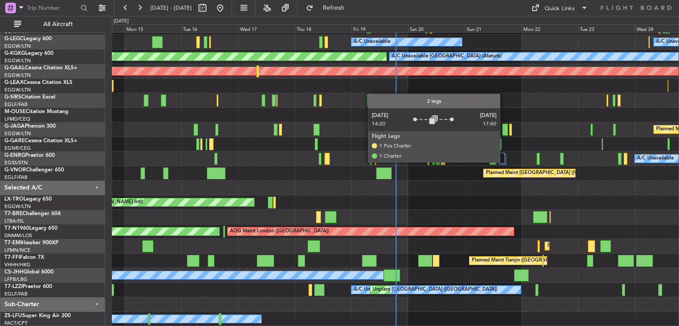
click at [504, 161] on div at bounding box center [501, 158] width 7 height 11
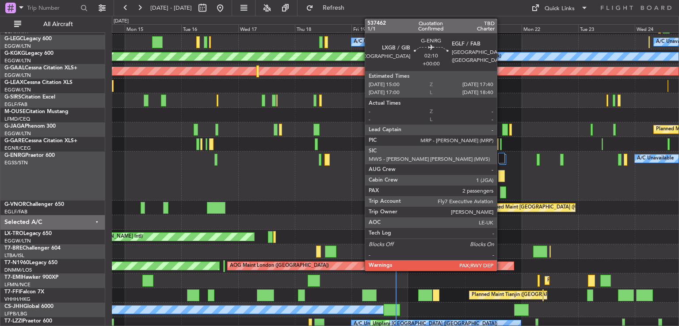
click at [501, 191] on div at bounding box center [503, 193] width 7 height 12
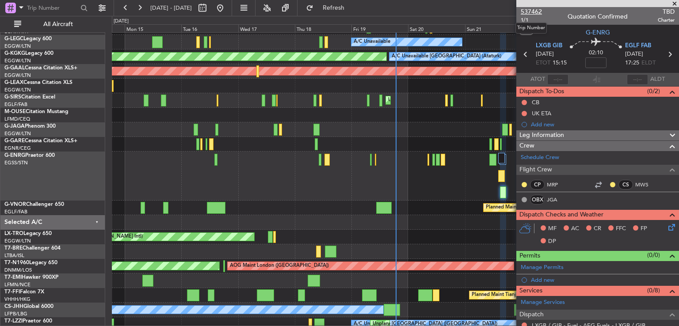
click at [532, 10] on span "537462" at bounding box center [531, 11] width 21 height 9
click at [675, 3] on div at bounding box center [598, 3] width 163 height 7
click at [675, 3] on span at bounding box center [674, 4] width 9 height 8
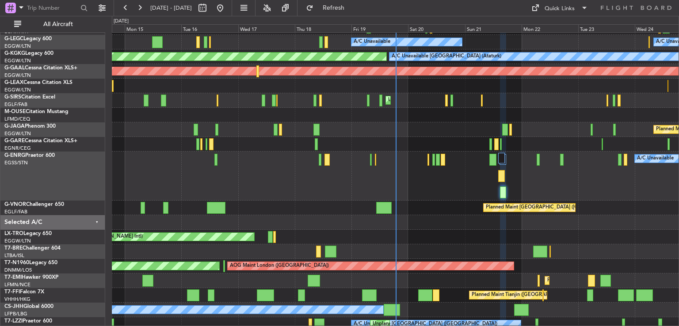
type input "0"
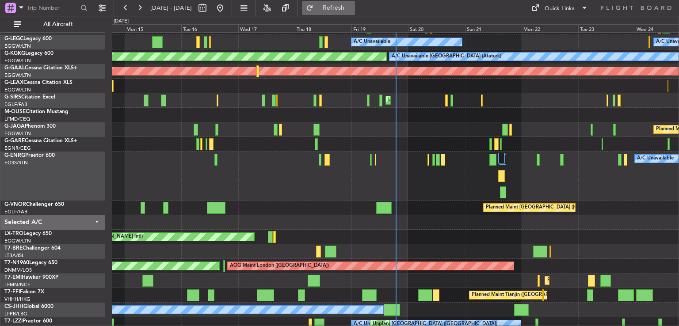
click at [343, 6] on span "Refresh" at bounding box center [333, 8] width 37 height 6
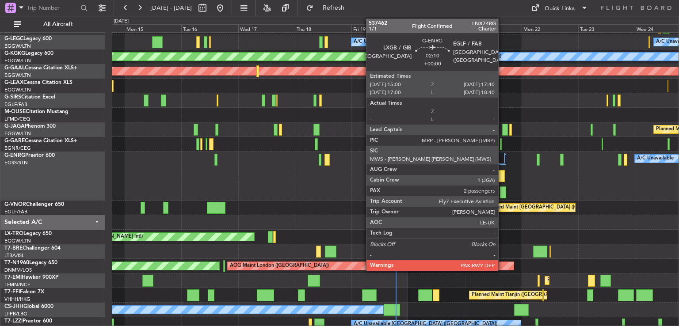
click at [502, 191] on div at bounding box center [503, 193] width 7 height 12
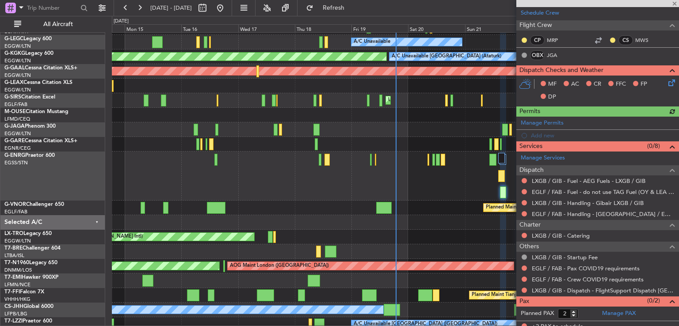
scroll to position [149, 0]
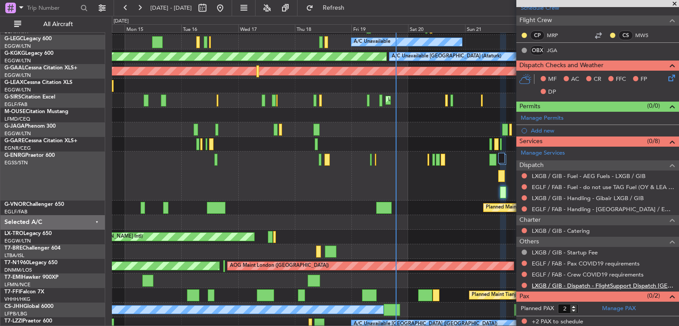
click at [555, 282] on link "LXGB / GIB - Dispatch - FlightSupport Dispatch [GEOGRAPHIC_DATA]" at bounding box center [603, 286] width 143 height 8
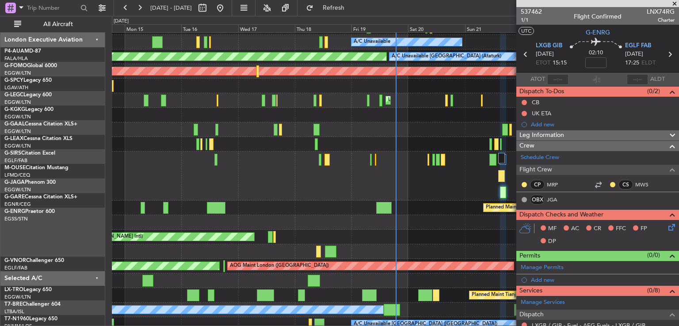
scroll to position [149, 0]
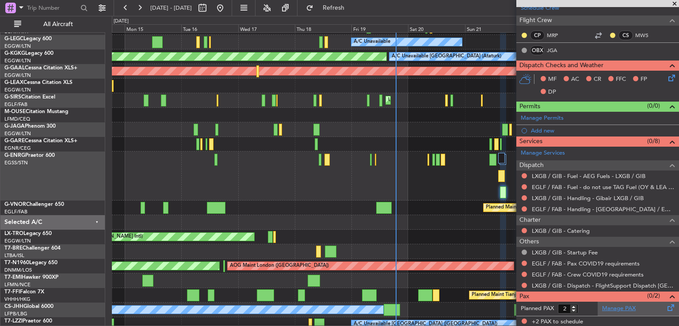
click at [613, 308] on link "Manage PAX" at bounding box center [619, 309] width 34 height 9
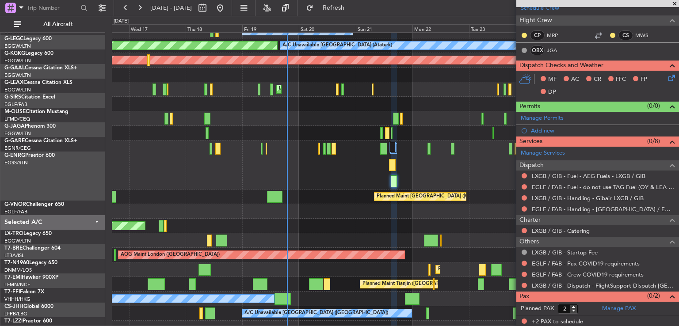
scroll to position [67, 0]
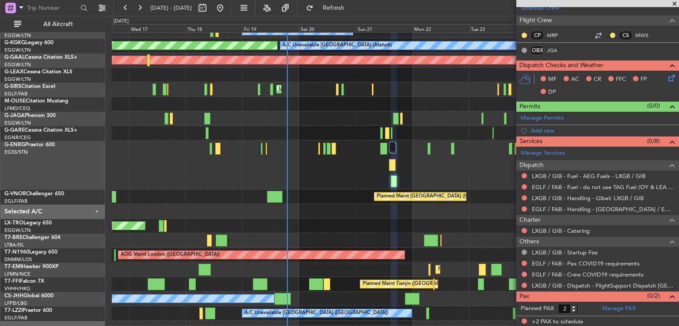
click at [352, 195] on div "Planned Maint London (Farnborough)" at bounding box center [395, 197] width 567 height 15
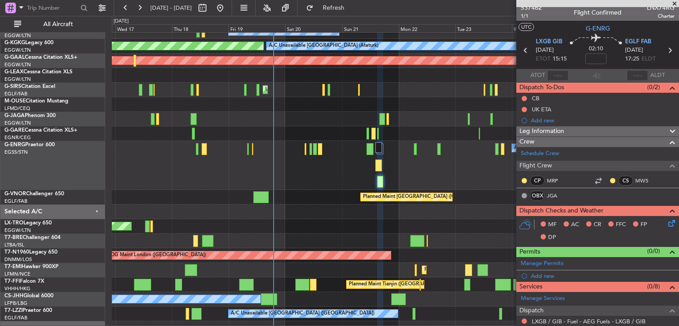
scroll to position [0, 0]
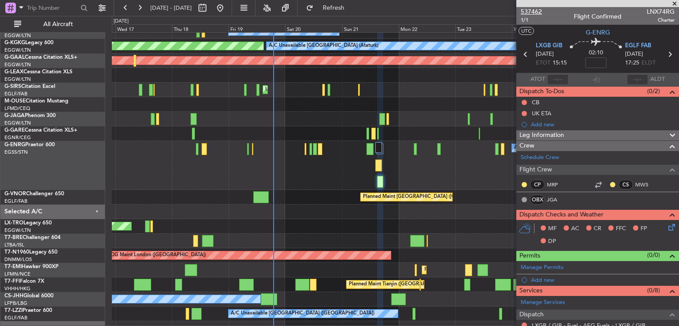
click at [536, 10] on span "537462" at bounding box center [531, 11] width 21 height 9
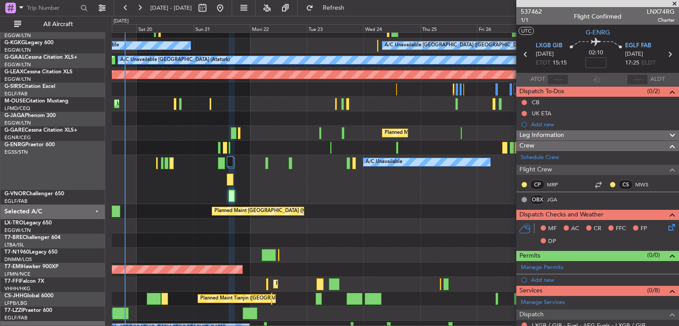
scroll to position [53, 0]
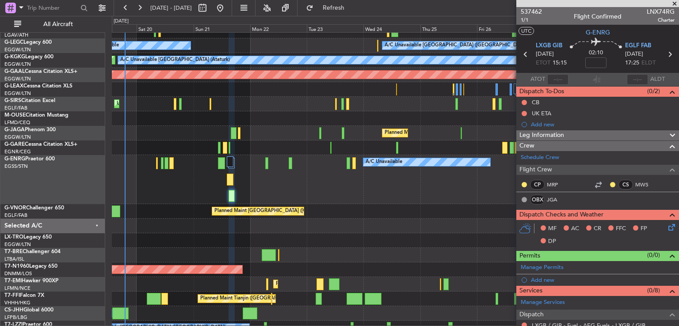
click at [288, 220] on div at bounding box center [395, 226] width 567 height 15
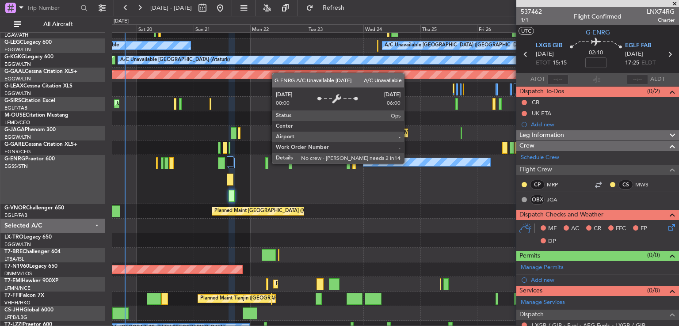
click at [408, 163] on div "A/C Unavailable" at bounding box center [427, 162] width 127 height 8
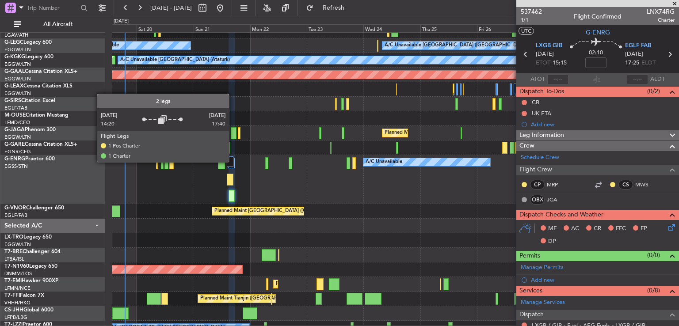
click at [232, 160] on div at bounding box center [230, 162] width 7 height 11
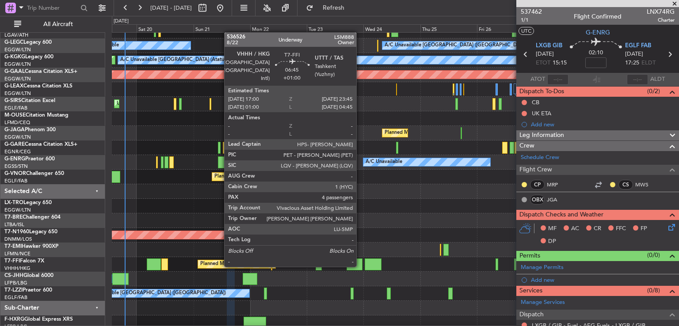
click at [360, 266] on div at bounding box center [355, 265] width 16 height 12
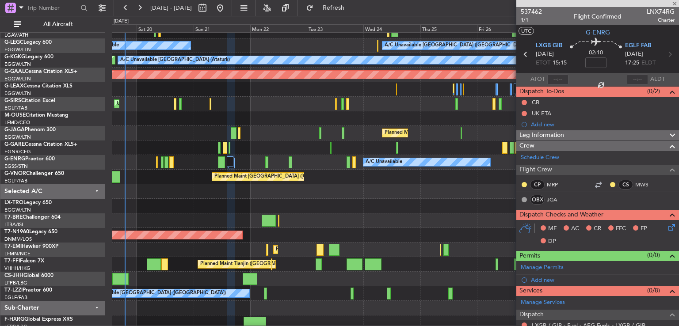
type input "+01:00"
type input "4"
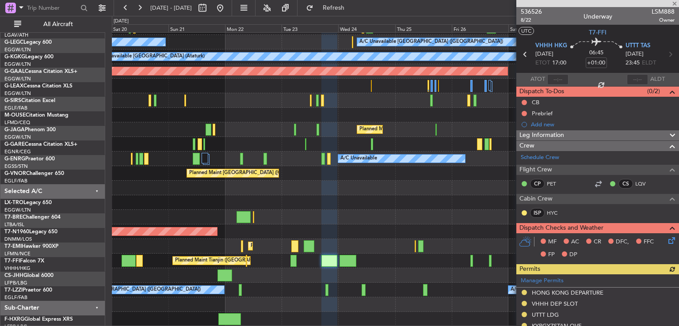
scroll to position [56, 0]
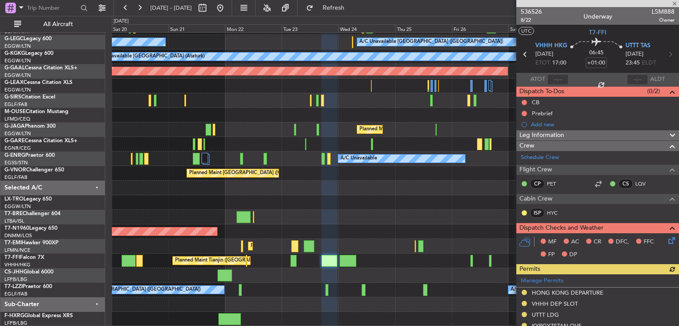
click at [294, 255] on div "A/C Unavailable London (Luton) A/C Unavailable A/C Unavailable Istanbul (Atatur…" at bounding box center [395, 152] width 567 height 350
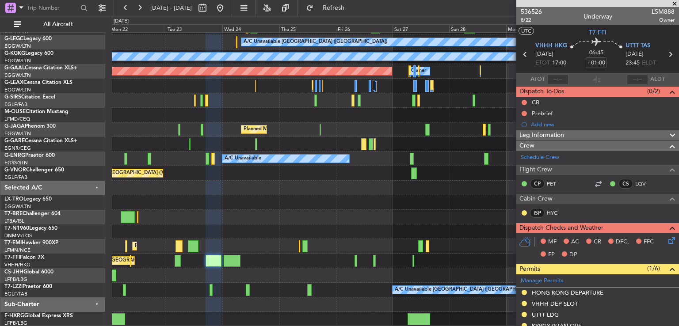
click at [337, 294] on div "A/C Unavailable London (Luton) A/C Unavailable A/C Unavailable Istanbul (Atatur…" at bounding box center [395, 152] width 567 height 350
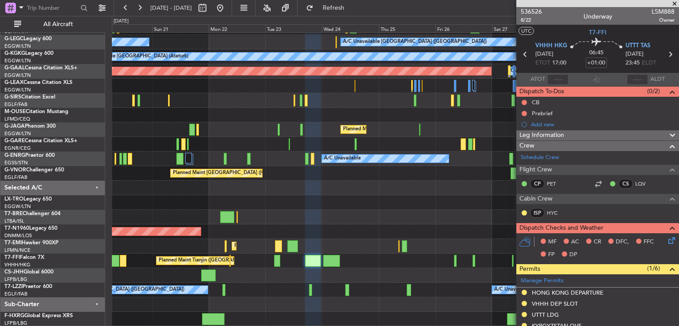
click at [323, 237] on div "A/C Unavailable London (Luton) A/C Unavailable A/C Unavailable Istanbul (Atatur…" at bounding box center [395, 152] width 567 height 350
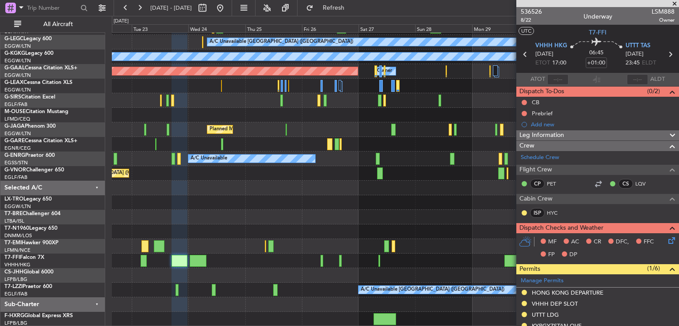
click at [250, 263] on div "A/C Unavailable London (Luton) A/C Unavailable A/C Unavailable Istanbul (Atatur…" at bounding box center [395, 152] width 567 height 350
click at [227, 11] on button at bounding box center [220, 8] width 14 height 14
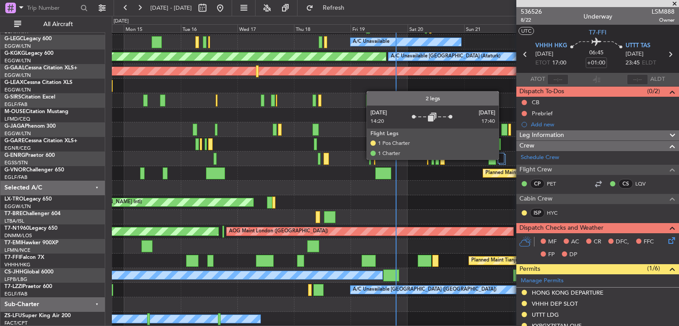
click at [501, 158] on div at bounding box center [501, 158] width 7 height 11
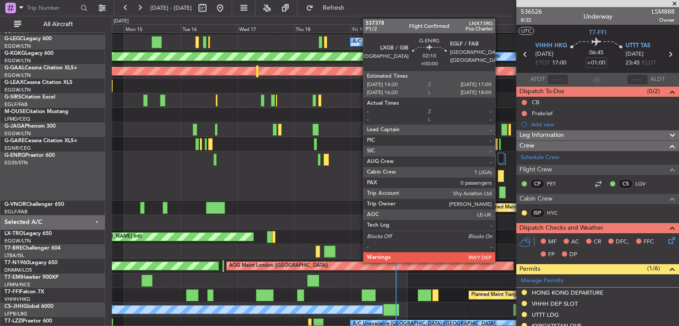
click at [499, 176] on div at bounding box center [501, 176] width 7 height 12
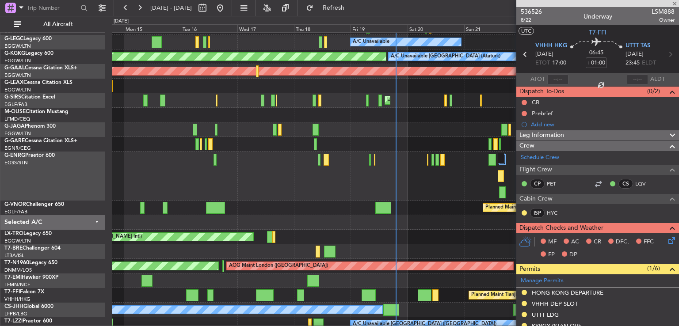
type input "0"
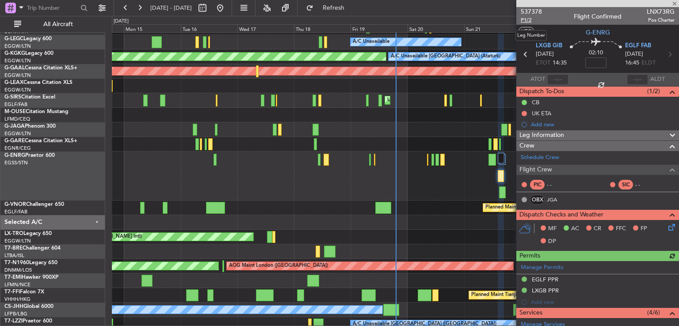
click at [530, 22] on span "P1/2" at bounding box center [531, 20] width 21 height 8
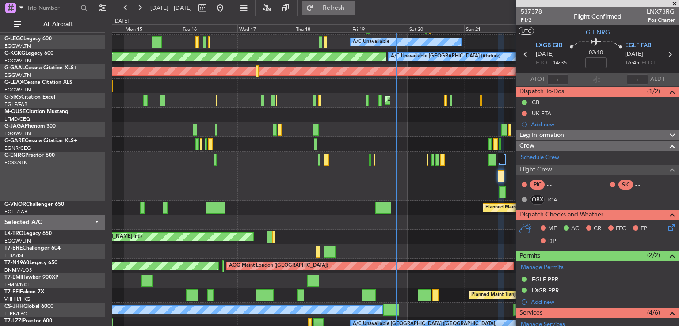
click at [344, 11] on button "Refresh" at bounding box center [328, 8] width 53 height 14
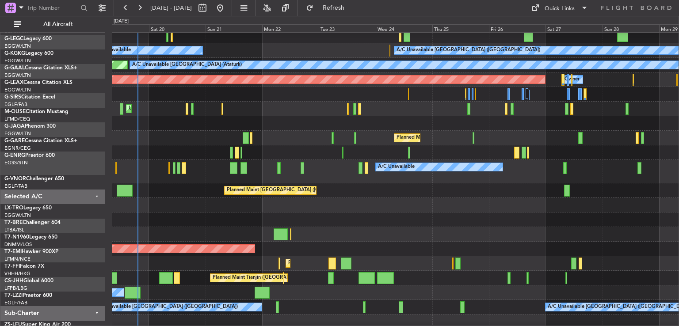
scroll to position [48, 0]
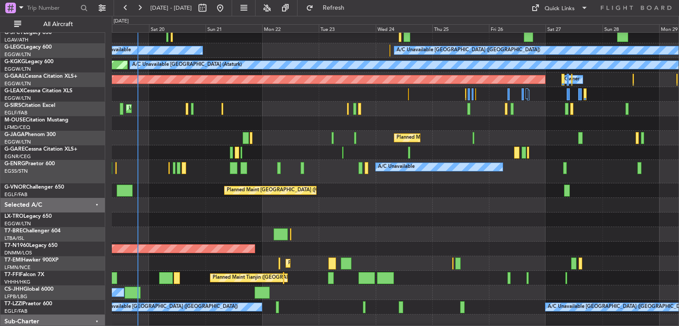
click at [166, 212] on div at bounding box center [395, 205] width 567 height 15
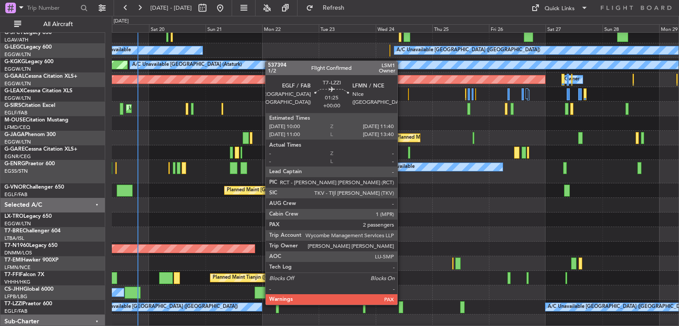
click at [402, 304] on div at bounding box center [401, 308] width 4 height 12
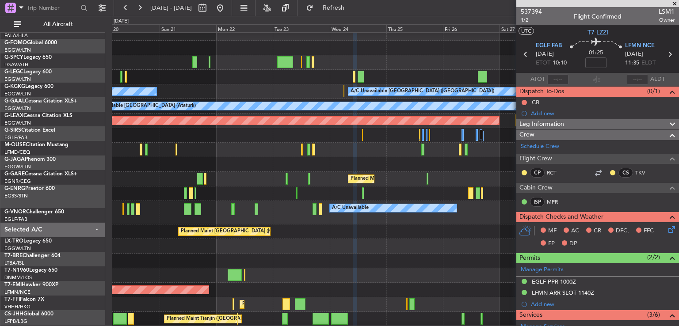
scroll to position [7, 0]
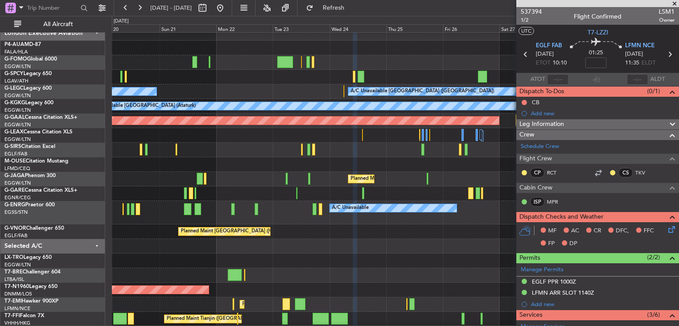
click at [448, 249] on div at bounding box center [395, 246] width 567 height 15
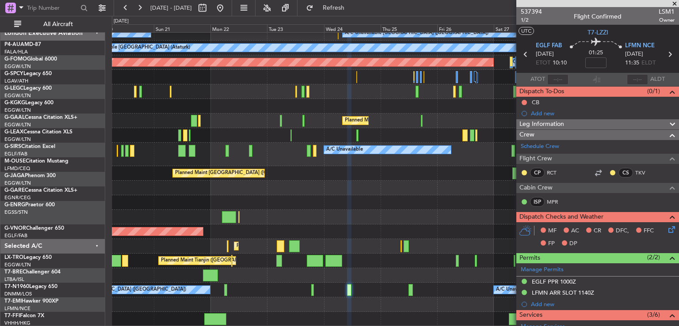
scroll to position [65, 0]
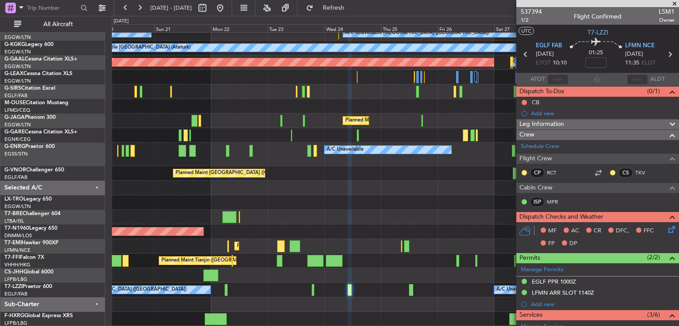
click at [347, 207] on div "A/C Unavailable A/C Unavailable London (Luton) A/C Unavailable Istanbul (Atatur…" at bounding box center [395, 147] width 567 height 359
click at [227, 4] on button at bounding box center [220, 8] width 14 height 14
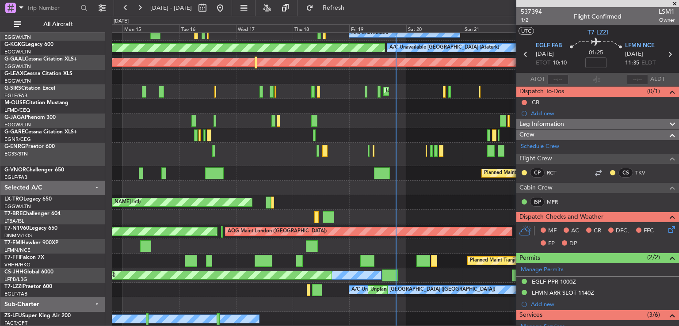
click at [675, 3] on span at bounding box center [674, 4] width 9 height 8
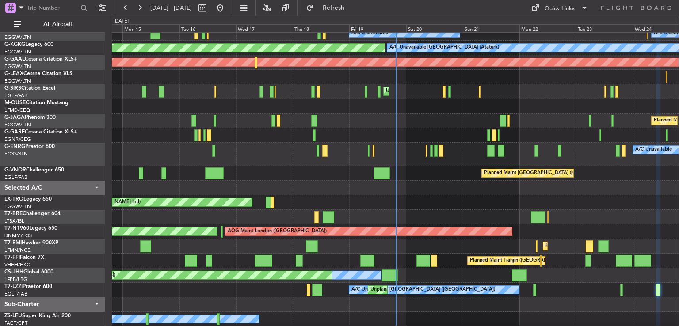
type input "0"
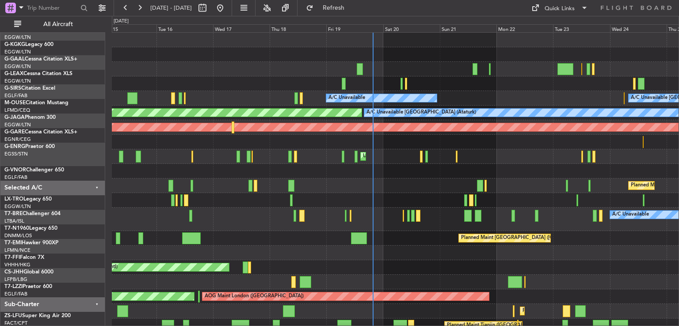
scroll to position [0, 0]
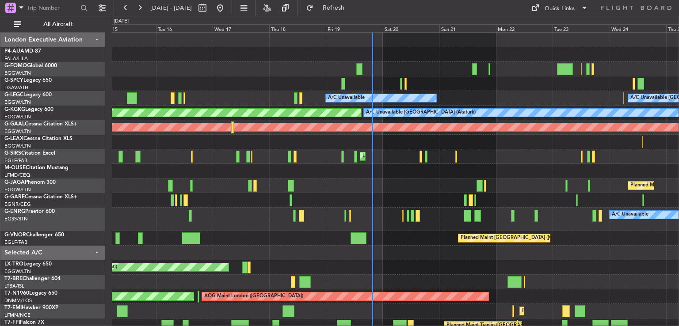
click at [402, 193] on div "A/C Unavailable A/C Unavailable London (Luton) Planned Maint London (Luton) Own…" at bounding box center [395, 227] width 567 height 388
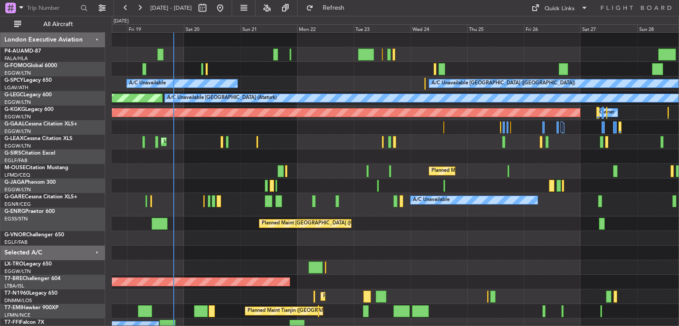
scroll to position [14, 0]
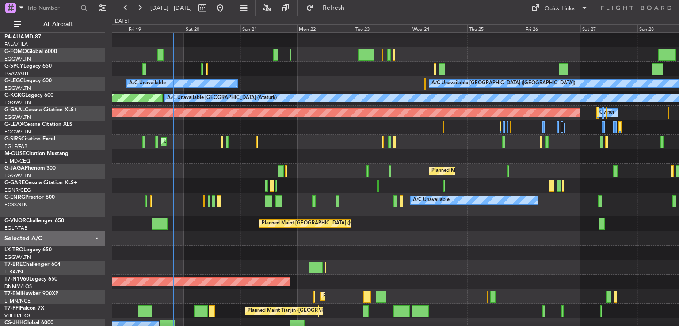
click at [227, 252] on div "Unplanned Maint [GEOGRAPHIC_DATA] ([PERSON_NAME] Intl)" at bounding box center [395, 253] width 567 height 15
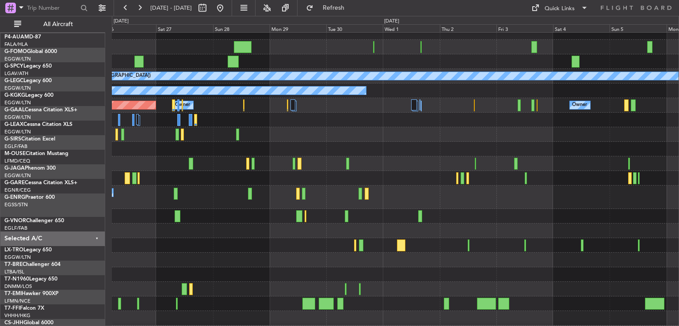
scroll to position [22, 0]
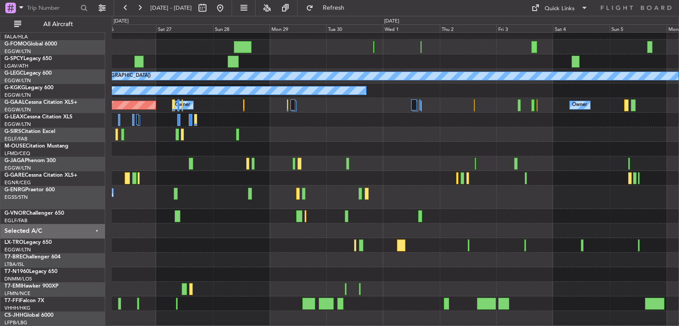
click at [121, 237] on div at bounding box center [395, 231] width 567 height 15
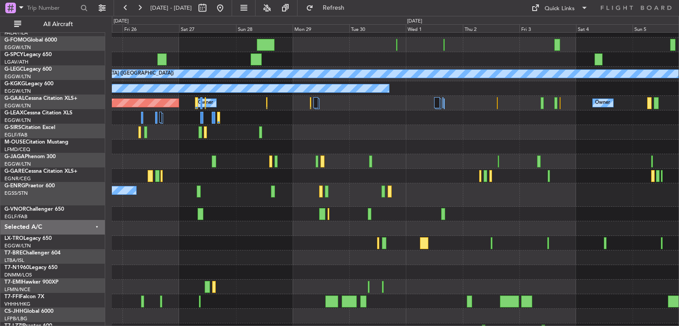
scroll to position [24, 0]
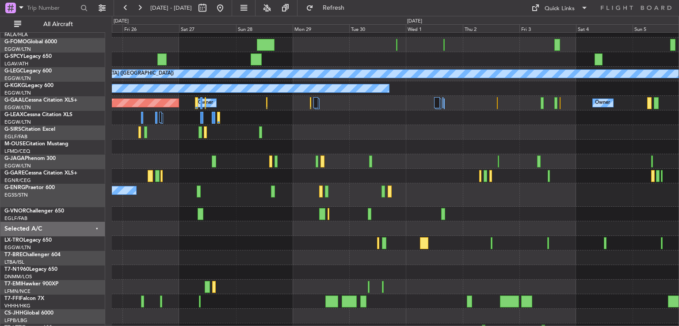
click at [421, 265] on div "A/C Unavailable London (Luton) A/C Unavailable Istanbul (Ataturk) Owner Owner P…" at bounding box center [395, 173] width 567 height 330
click at [227, 4] on button at bounding box center [220, 8] width 14 height 14
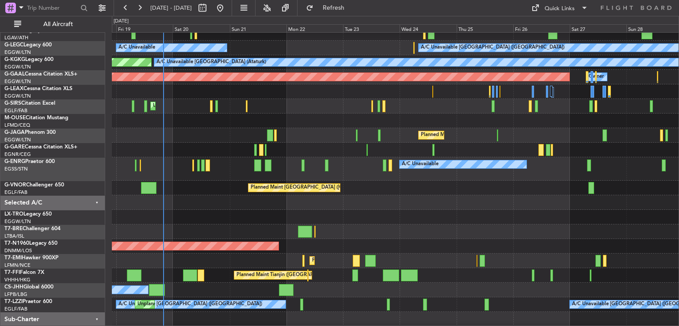
scroll to position [53, 0]
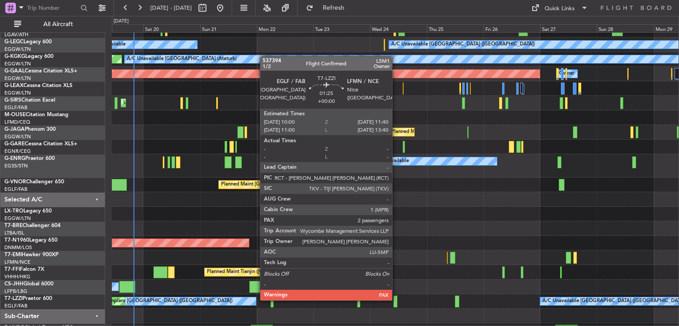
click at [396, 300] on div at bounding box center [396, 302] width 4 height 12
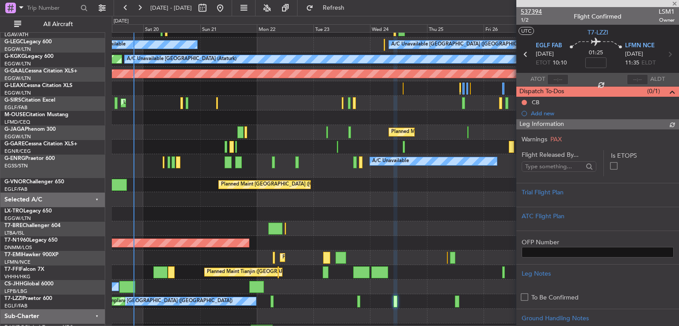
click at [529, 10] on span "537394" at bounding box center [531, 11] width 21 height 9
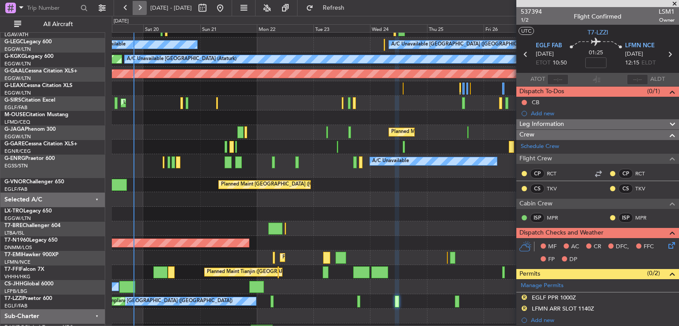
click at [140, 6] on button at bounding box center [140, 8] width 14 height 14
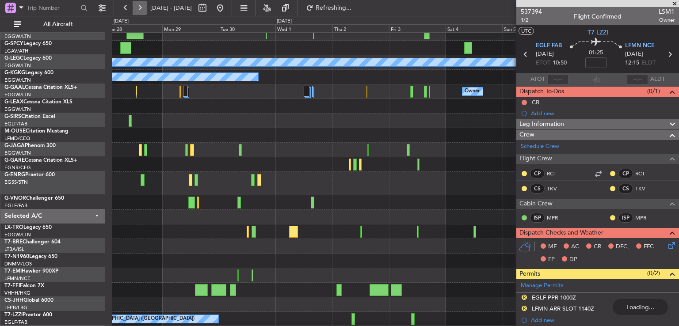
click at [140, 6] on button at bounding box center [140, 8] width 14 height 14
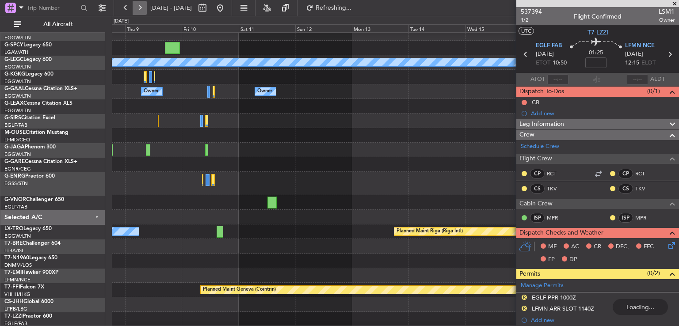
click at [140, 6] on button at bounding box center [140, 8] width 14 height 14
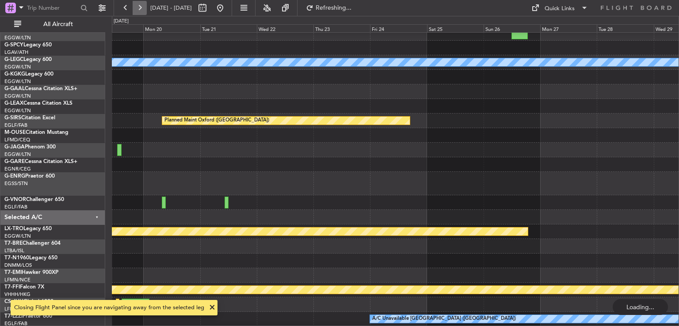
click at [140, 6] on button at bounding box center [140, 8] width 14 height 14
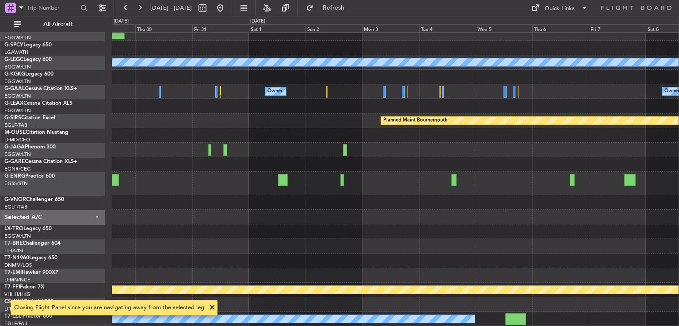
click at [369, 229] on div "A/C Unavailable London (Luton) Owner Owner Planned Maint Bournemouth Planned Ma…" at bounding box center [395, 162] width 567 height 330
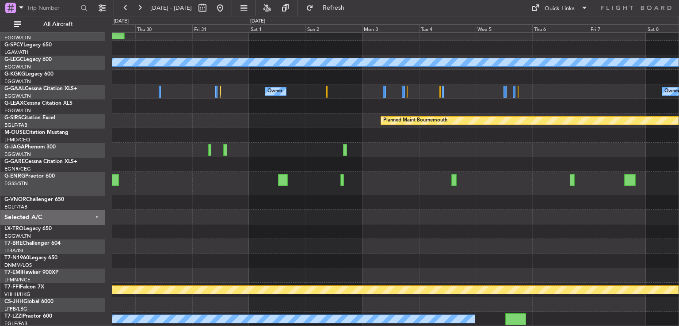
click at [211, 308] on div at bounding box center [395, 305] width 567 height 15
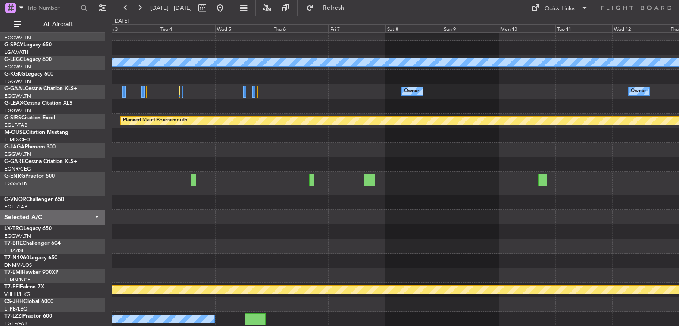
click at [188, 274] on div "A/C Unavailable London (Luton) Owner Owner Owner Owner Planned Maint Bournemout…" at bounding box center [395, 162] width 567 height 330
click at [227, 8] on button at bounding box center [220, 8] width 14 height 14
